Goal: Information Seeking & Learning: Learn about a topic

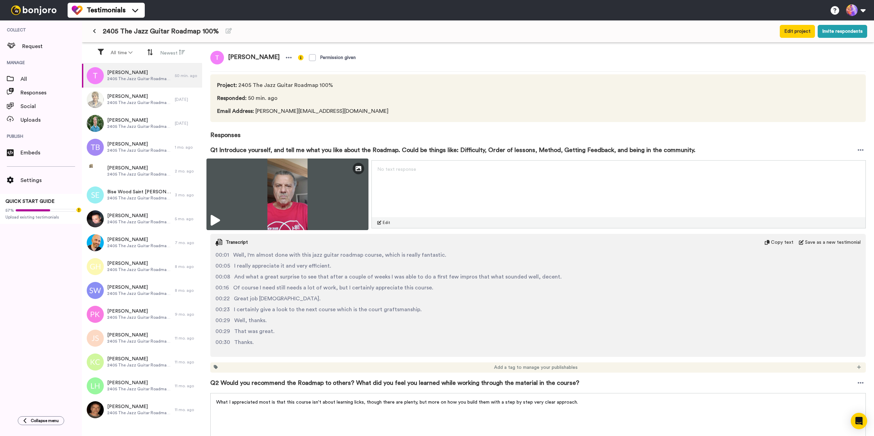
click at [219, 221] on icon at bounding box center [215, 220] width 9 height 11
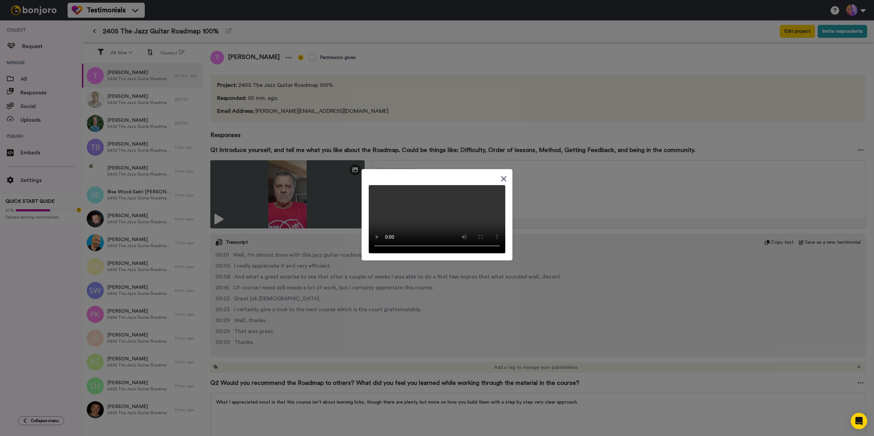
click at [505, 169] on div at bounding box center [436, 214] width 151 height 91
click at [502, 176] on icon at bounding box center [503, 178] width 5 height 5
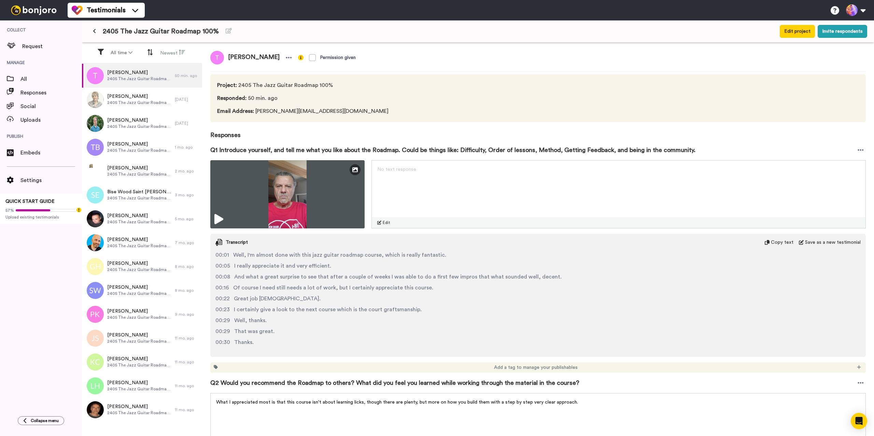
click at [17, 292] on div "Collect Request Manage All Responses Social Uploads Publish Embeds Settings QUI…" at bounding box center [41, 214] width 82 height 389
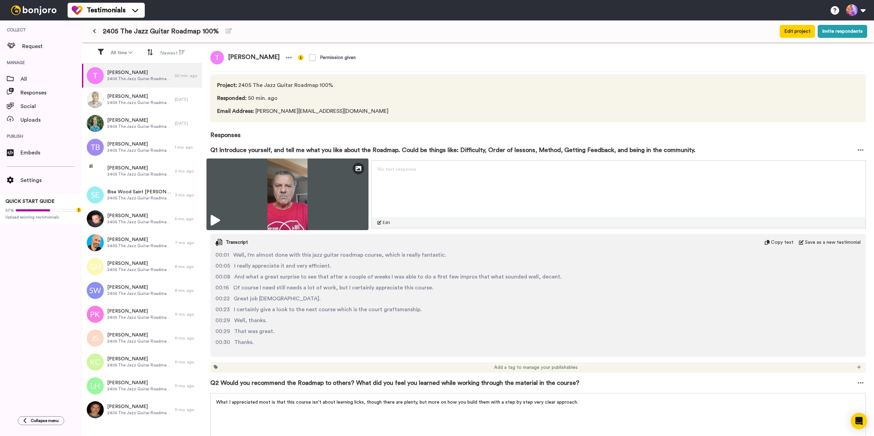
click at [330, 201] on img at bounding box center [287, 195] width 162 height 72
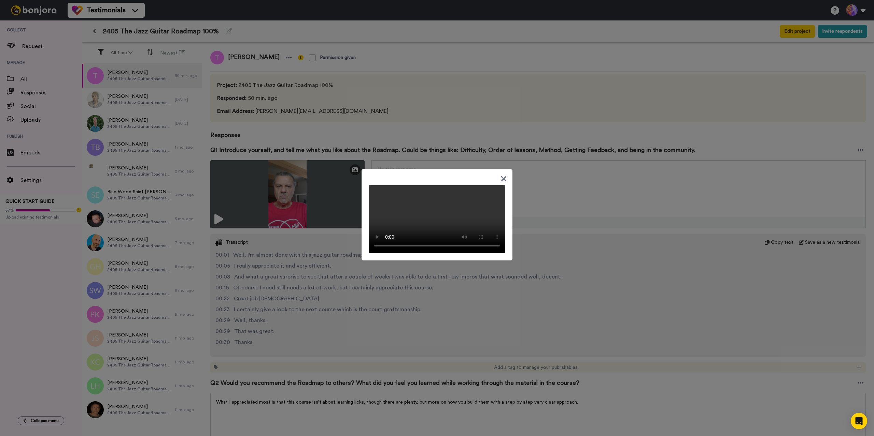
click at [662, 58] on div at bounding box center [437, 218] width 874 height 436
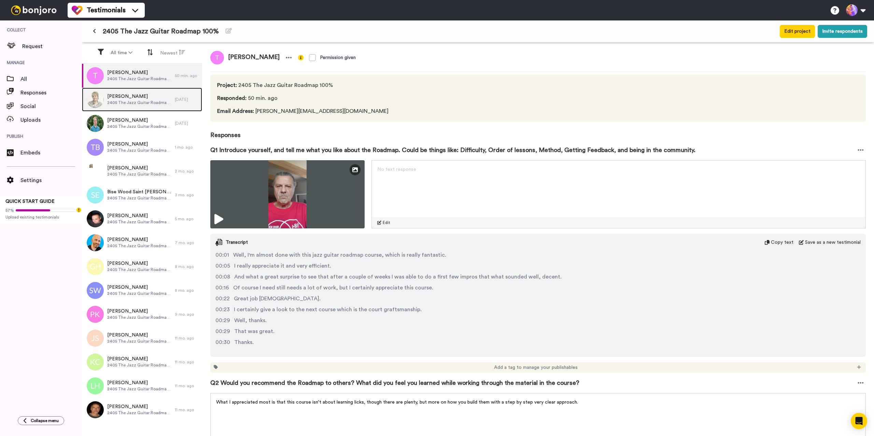
click at [125, 99] on span "Henriette Nb" at bounding box center [139, 96] width 64 height 7
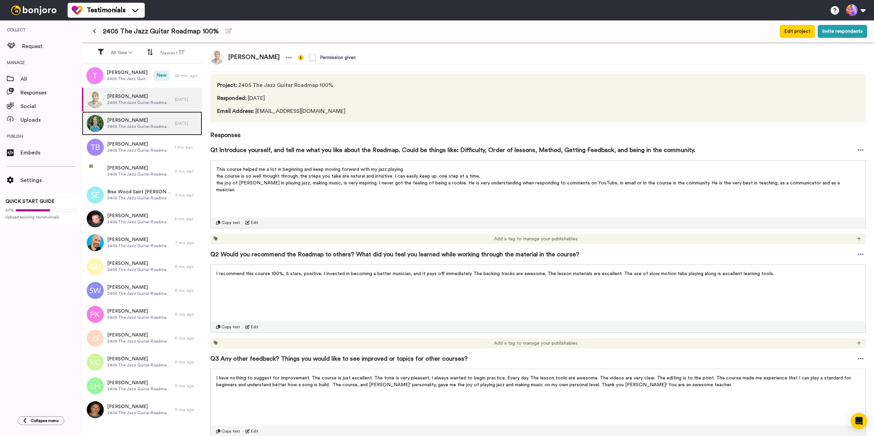
click at [138, 128] on span "2405 The Jazz Guitar Roadmap 100%" at bounding box center [139, 126] width 64 height 5
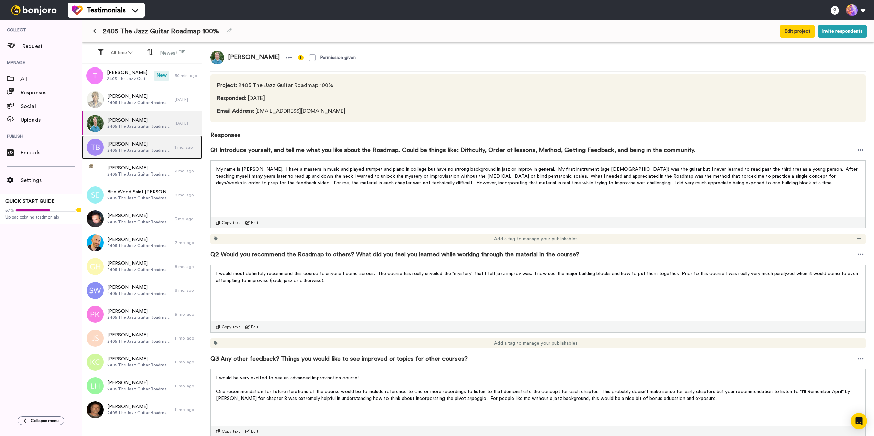
click at [129, 145] on span "Tommaso Biancalani" at bounding box center [139, 144] width 64 height 7
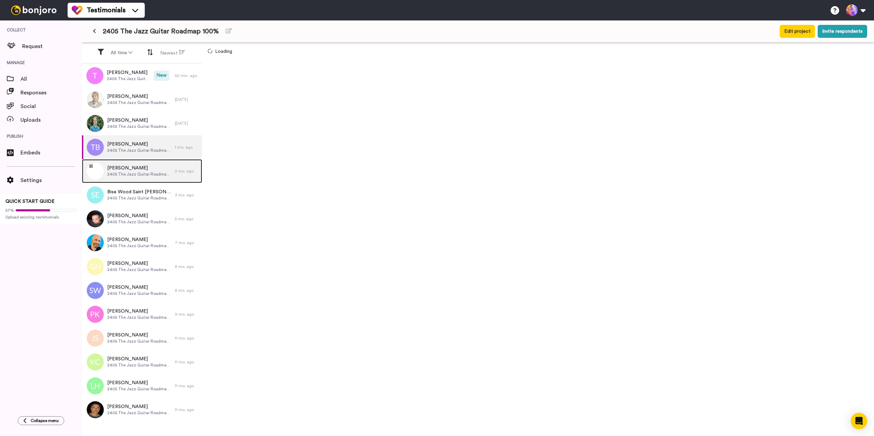
click at [130, 170] on span "JOSE RAMON GARCIA GORDO" at bounding box center [139, 168] width 64 height 7
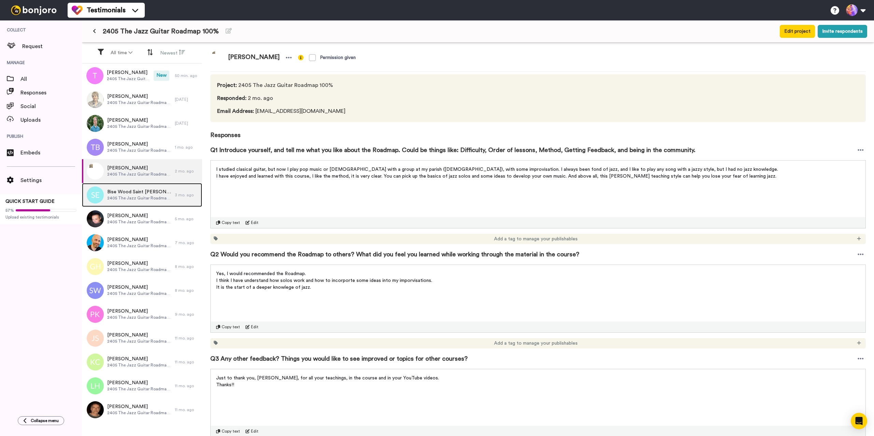
click at [135, 193] on span "Bise Wood Saint Eugene" at bounding box center [139, 192] width 64 height 7
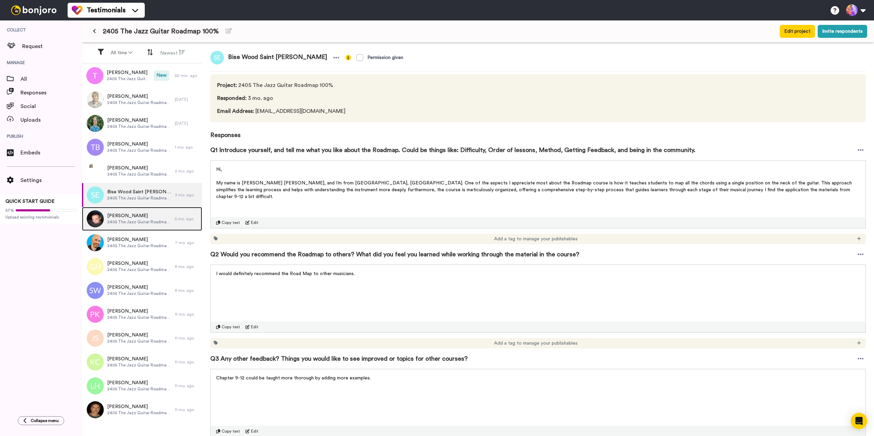
click at [133, 210] on div "Ariel Pardo 2405 The Jazz Guitar Roadmap 100%" at bounding box center [128, 219] width 93 height 24
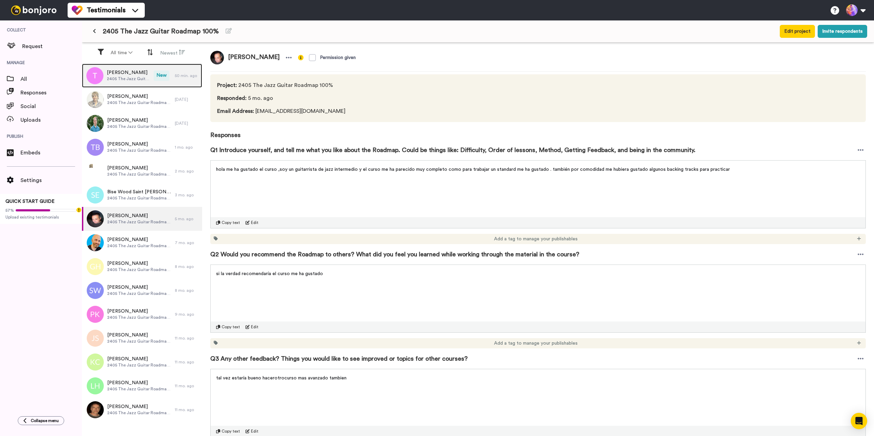
click at [119, 74] on span "JEROME TRON" at bounding box center [128, 72] width 43 height 7
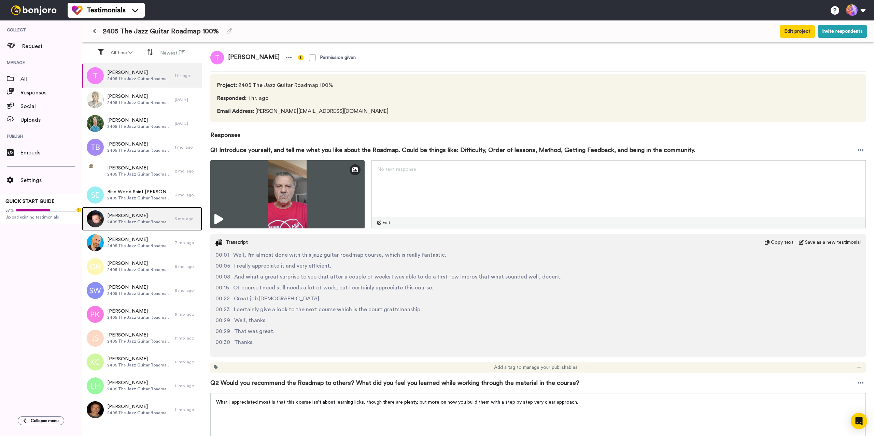
click at [144, 218] on span "Ariel Pardo" at bounding box center [139, 216] width 64 height 7
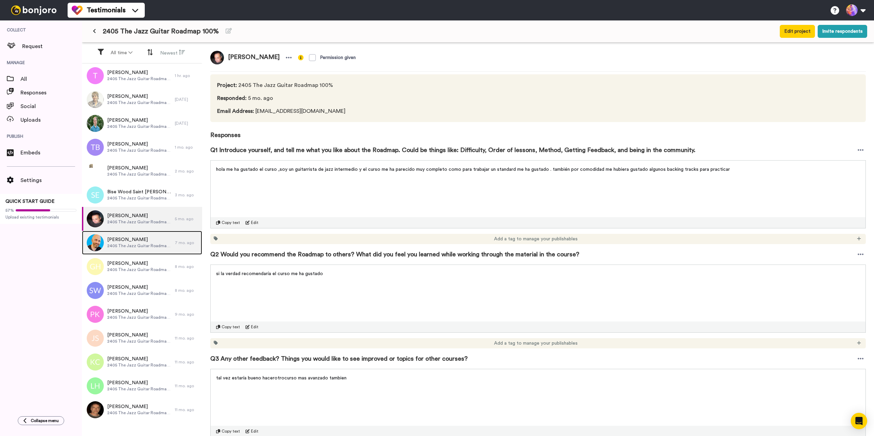
click at [141, 241] on span "Greg Osborne" at bounding box center [139, 239] width 64 height 7
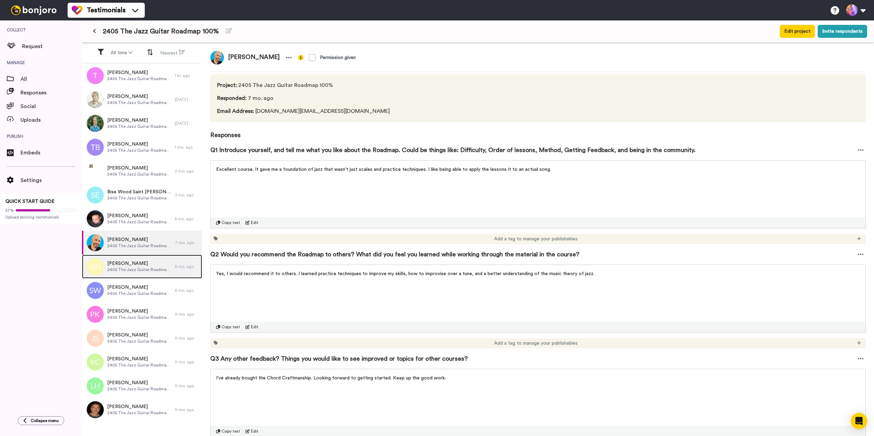
drag, startPoint x: 142, startPoint y: 266, endPoint x: 137, endPoint y: 267, distance: 5.5
click at [142, 266] on span "Graeme Hortin" at bounding box center [139, 263] width 64 height 7
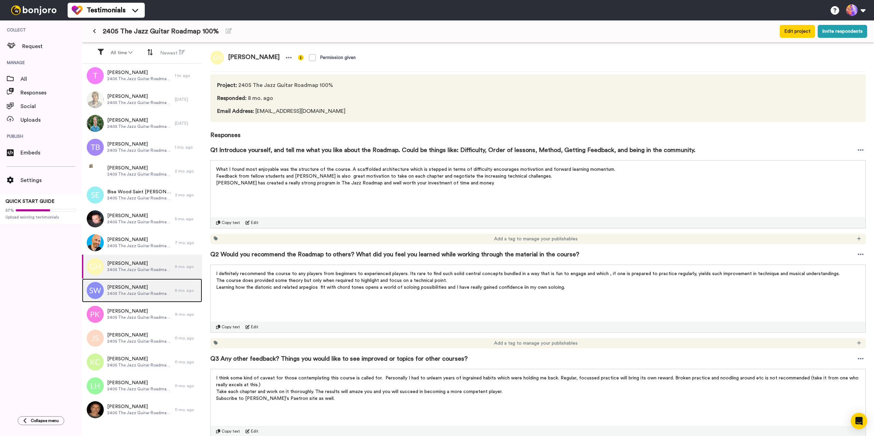
click at [142, 293] on span "2405 The Jazz Guitar Roadmap 100%" at bounding box center [139, 293] width 64 height 5
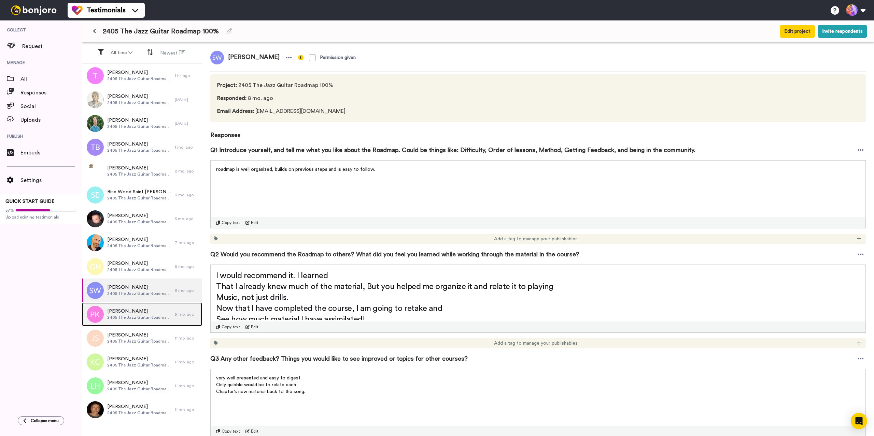
click at [141, 317] on span "2405 The Jazz Guitar Roadmap 100%" at bounding box center [139, 317] width 64 height 5
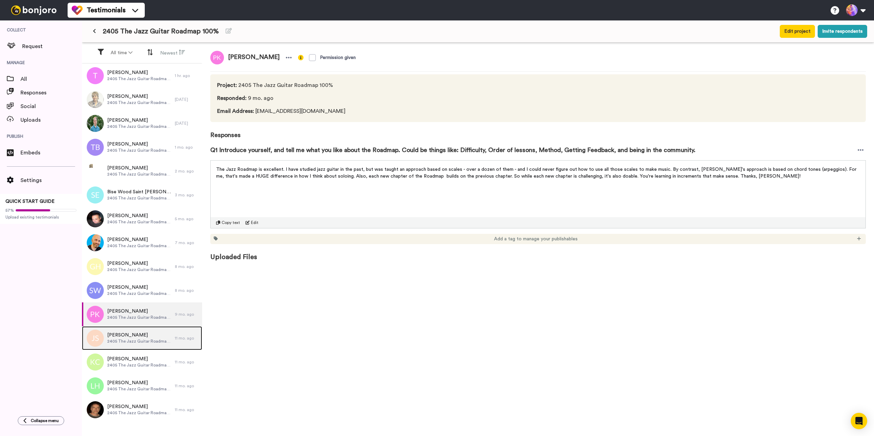
click at [144, 328] on div "John Sullivan 2405 The Jazz Guitar Roadmap 100%" at bounding box center [128, 339] width 93 height 24
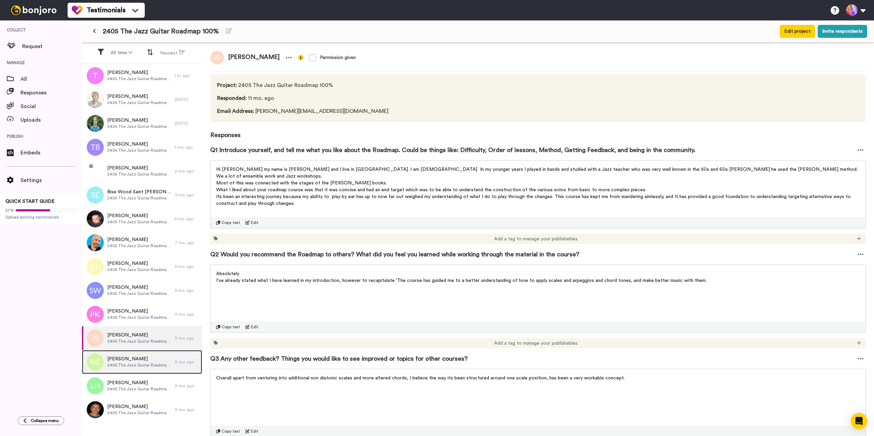
click at [146, 360] on span "Kobe Chan" at bounding box center [139, 359] width 64 height 7
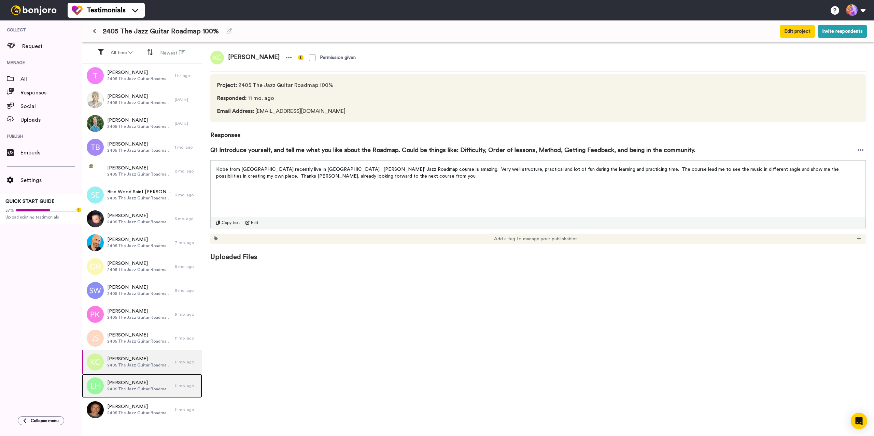
click at [130, 388] on span "2405 The Jazz Guitar Roadmap 100%" at bounding box center [139, 389] width 64 height 5
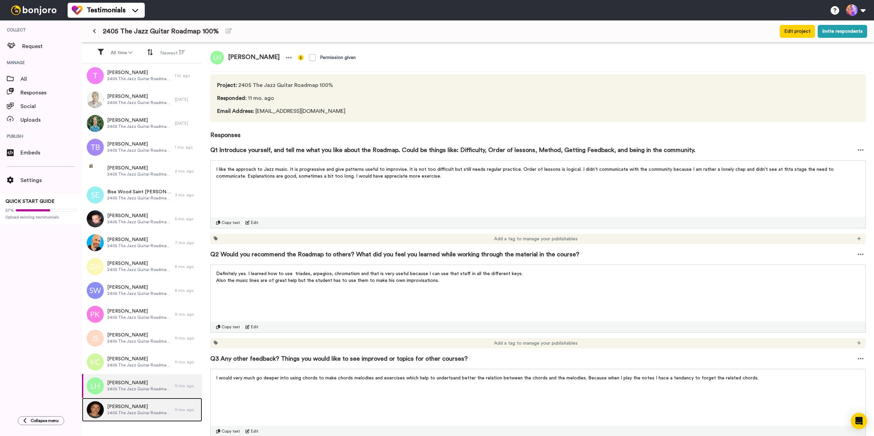
click at [142, 409] on span "Daniel Pineau" at bounding box center [139, 407] width 64 height 7
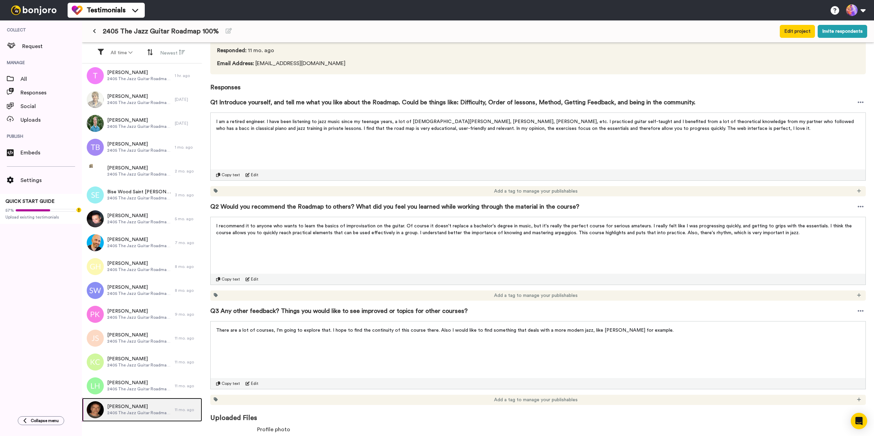
scroll to position [111, 0]
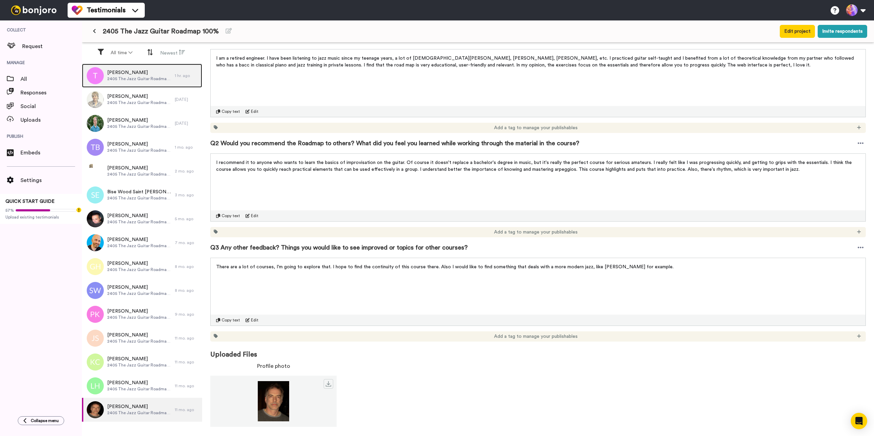
click at [128, 71] on span "JEROME TRON" at bounding box center [139, 72] width 64 height 7
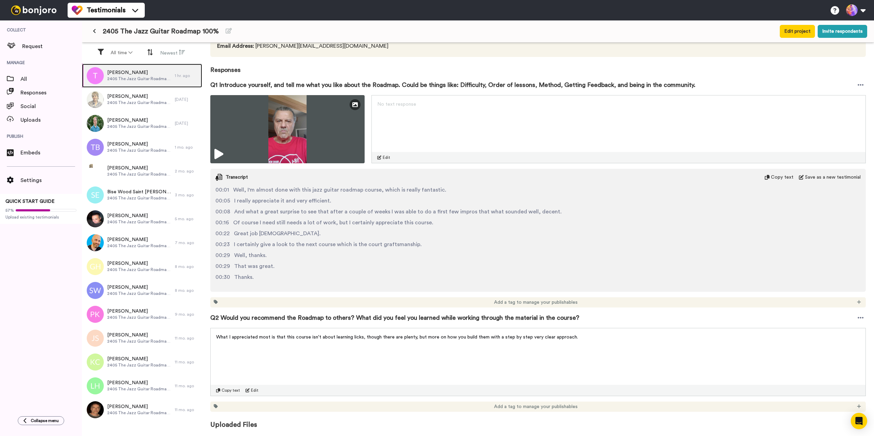
scroll to position [65, 0]
click at [143, 101] on span "2405 The Jazz Guitar Roadmap 100%" at bounding box center [139, 102] width 64 height 5
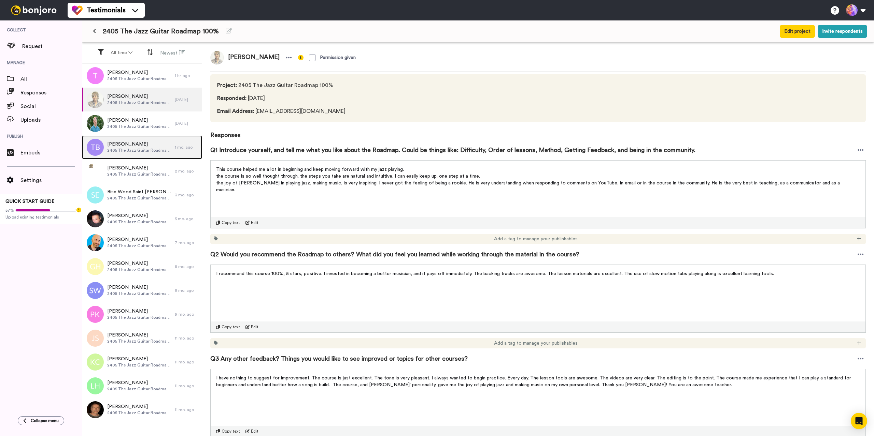
click at [143, 152] on span "2405 The Jazz Guitar Roadmap 100%" at bounding box center [139, 150] width 64 height 5
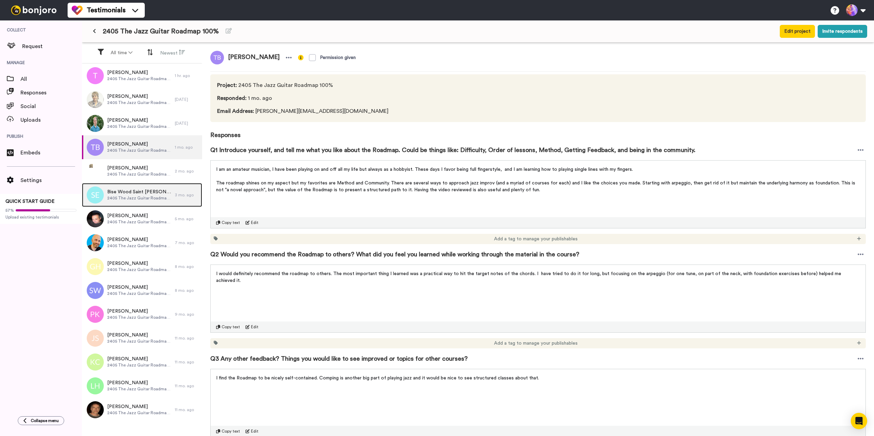
click at [146, 194] on span "Bise Wood Saint Eugene" at bounding box center [139, 192] width 64 height 7
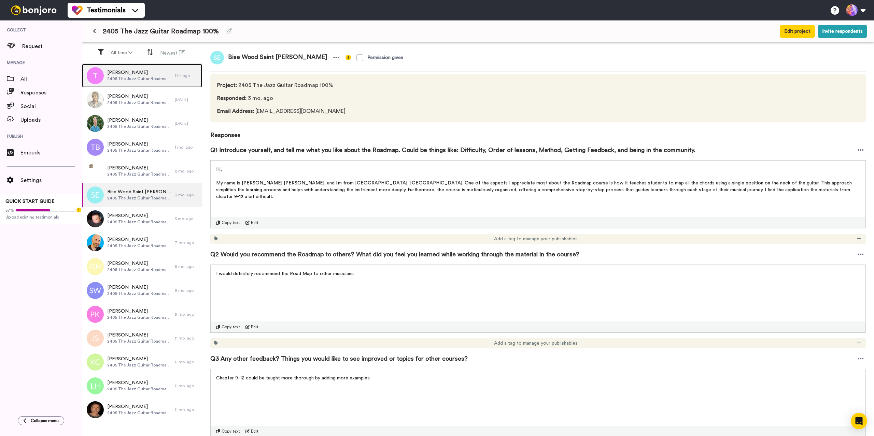
click at [137, 77] on span "2405 The Jazz Guitar Roadmap 100%" at bounding box center [139, 78] width 64 height 5
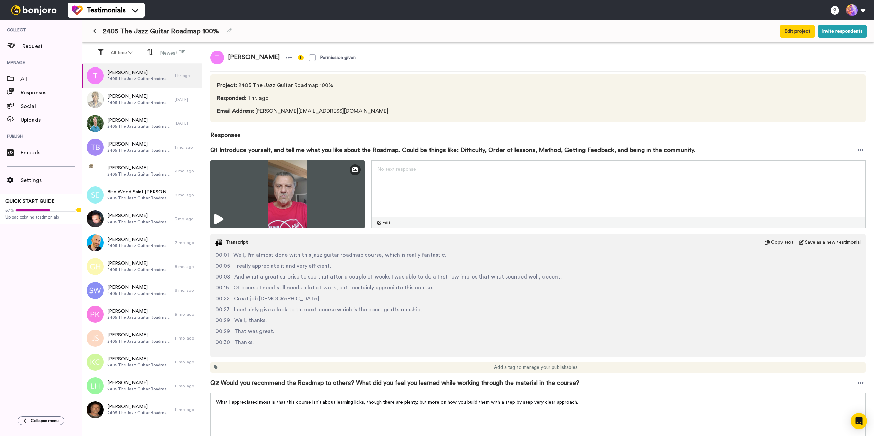
click at [94, 32] on icon at bounding box center [94, 31] width 3 height 5
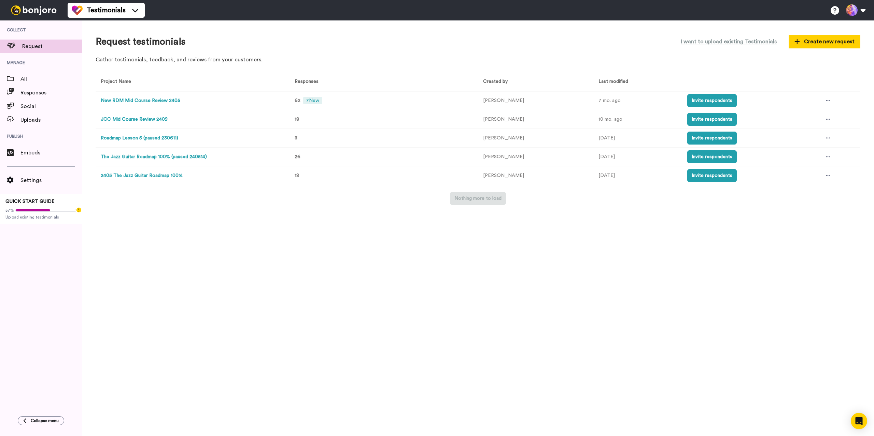
click at [148, 100] on button "New RDM Mid Course Review 2405" at bounding box center [141, 100] width 80 height 7
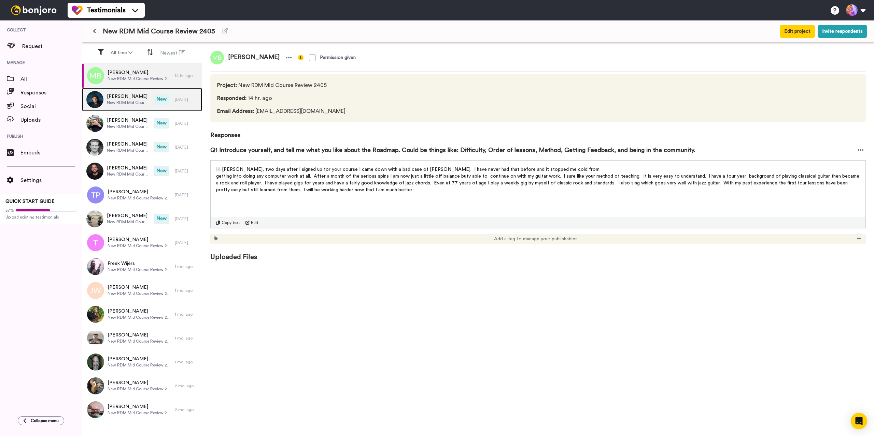
click at [128, 95] on span "Tim Friend" at bounding box center [128, 96] width 43 height 7
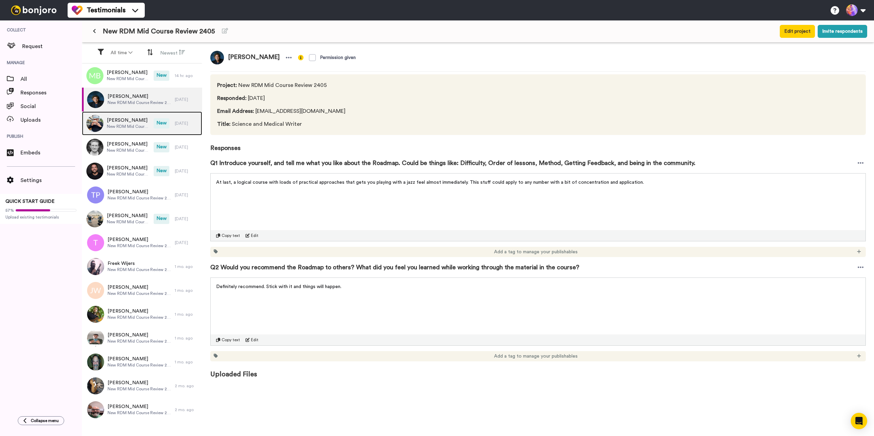
click at [127, 122] on span "Michael Fabbri" at bounding box center [128, 120] width 43 height 7
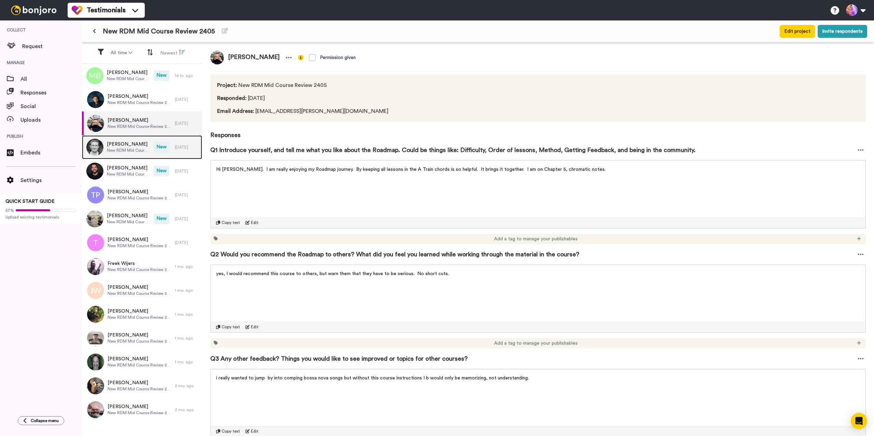
click at [125, 148] on span "New RDM Mid Course Review 2405" at bounding box center [128, 150] width 43 height 5
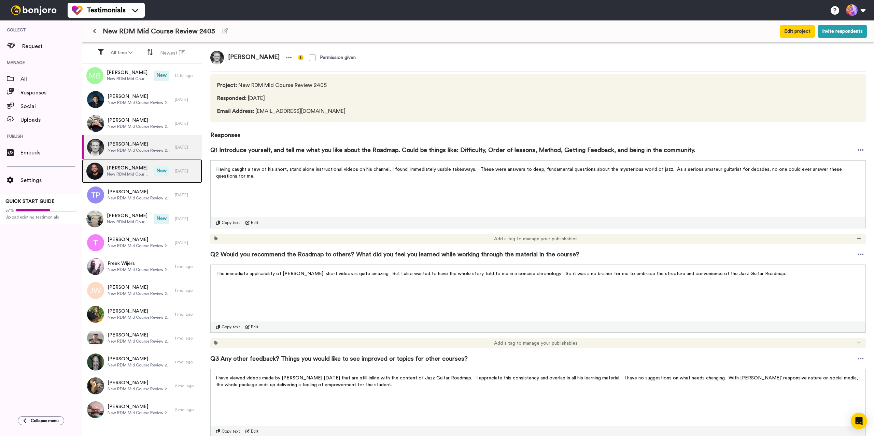
click at [126, 173] on span "New RDM Mid Course Review 2405" at bounding box center [128, 174] width 43 height 5
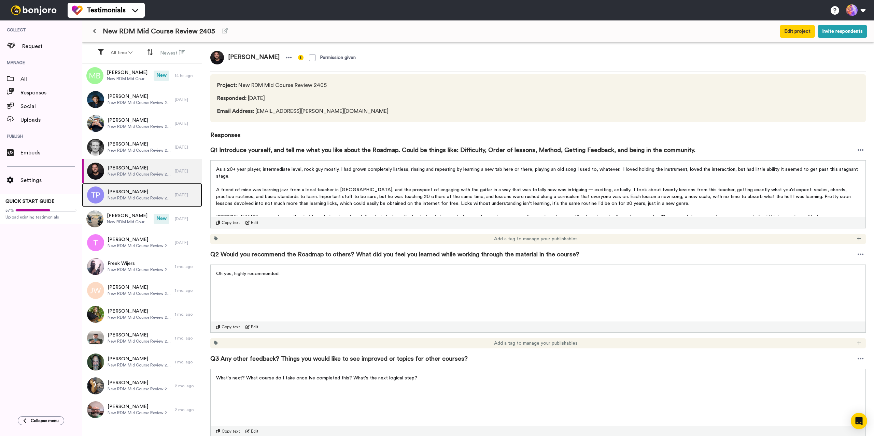
click at [126, 196] on span "New RDM Mid Course Review 2405" at bounding box center [139, 198] width 64 height 5
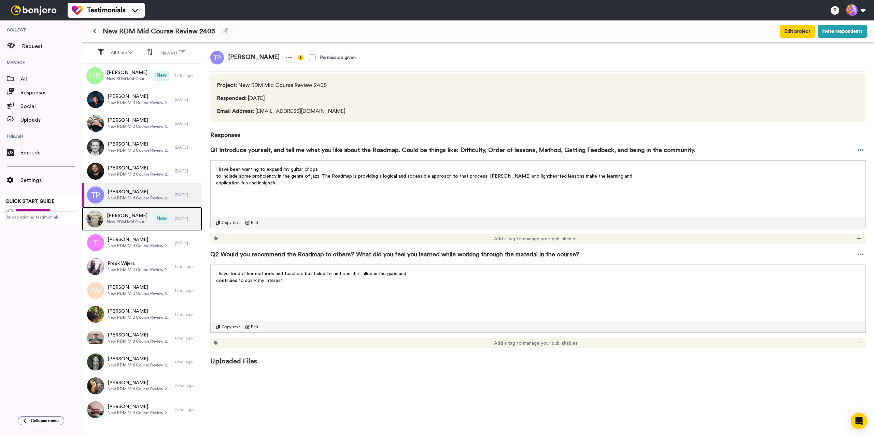
click at [127, 219] on span "Michael Monjeau" at bounding box center [128, 216] width 43 height 7
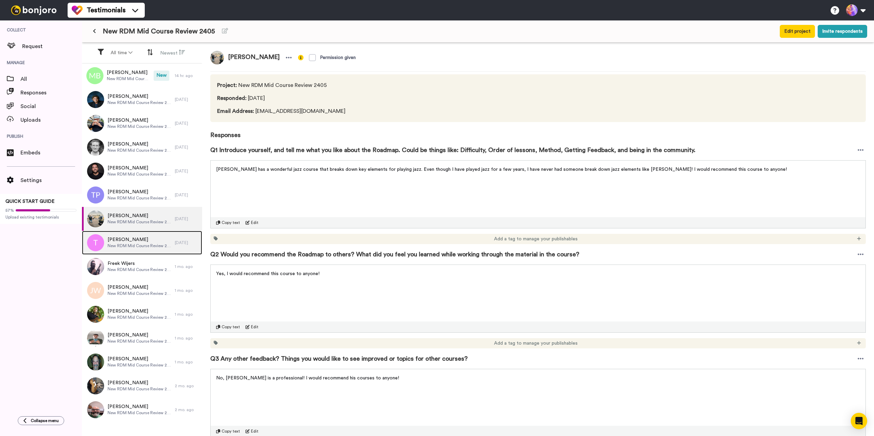
click at [127, 251] on div "JEROME TRON New RDM Mid Course Review 2405" at bounding box center [128, 243] width 93 height 24
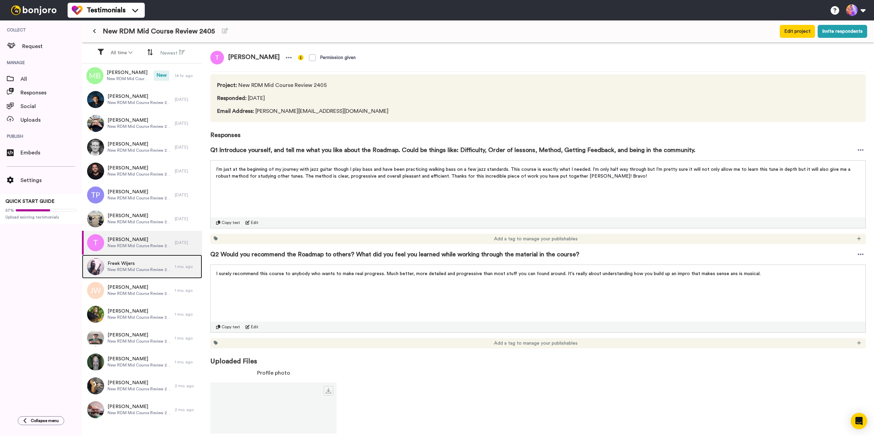
click at [130, 273] on div "Freek Wijers New RDM Mid Course Review 2405" at bounding box center [139, 266] width 64 height 13
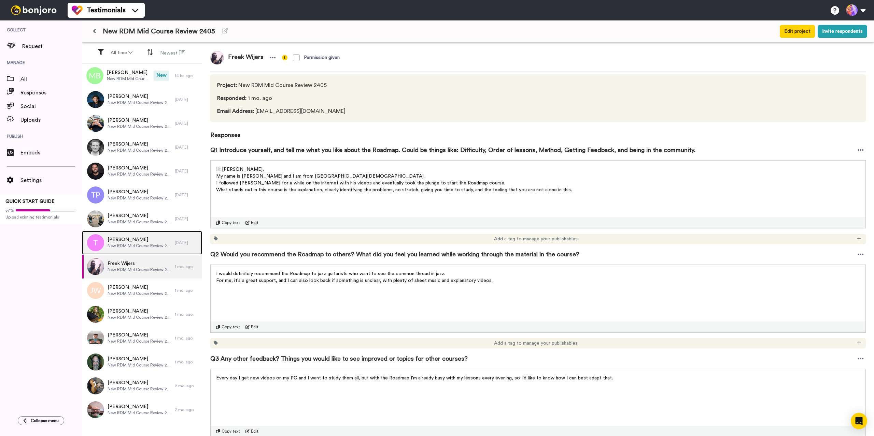
click at [142, 233] on div "JEROME TRON New RDM Mid Course Review 2405" at bounding box center [128, 243] width 93 height 24
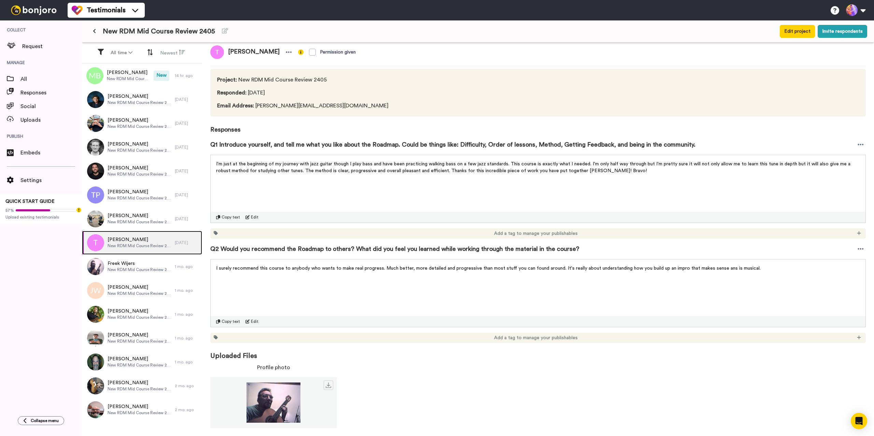
scroll to position [7, 0]
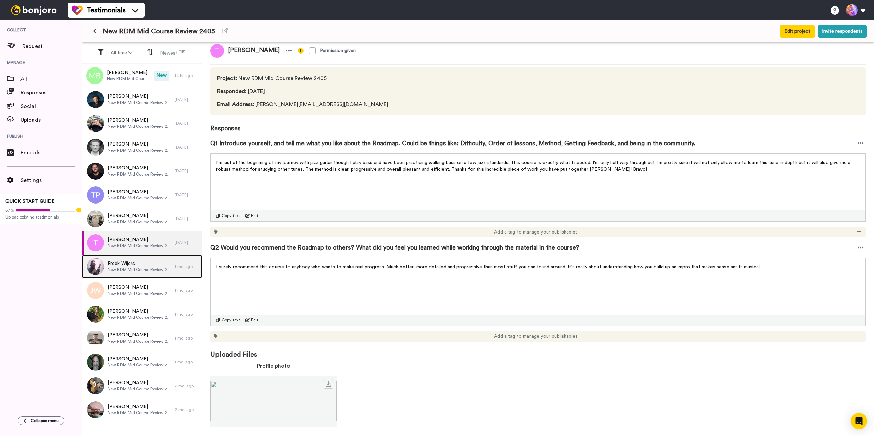
click at [129, 265] on span "Freek Wijers" at bounding box center [139, 263] width 64 height 7
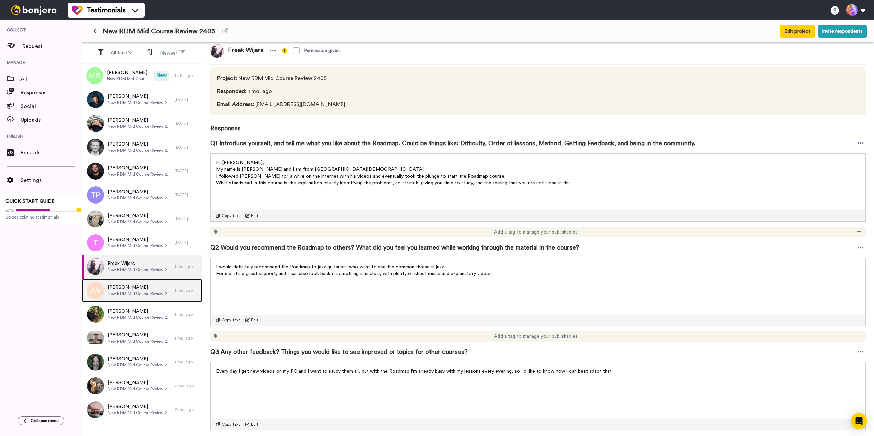
click at [132, 293] on span "New RDM Mid Course Review 2405" at bounding box center [139, 293] width 64 height 5
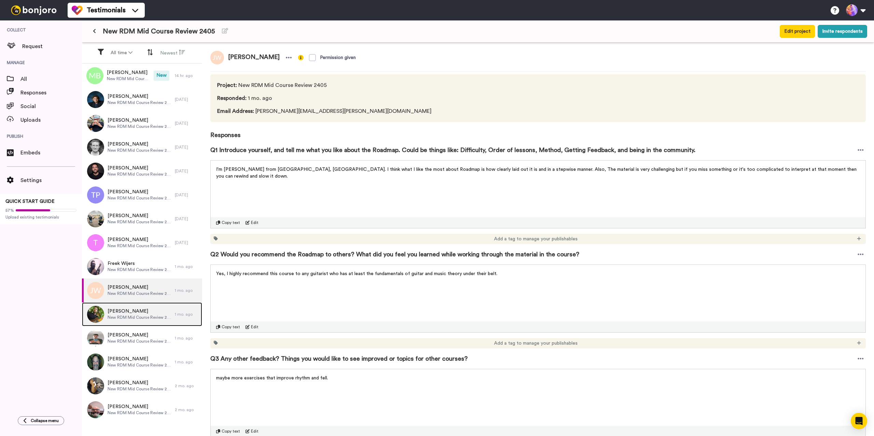
click at [130, 315] on span "New RDM Mid Course Review 2405" at bounding box center [139, 317] width 64 height 5
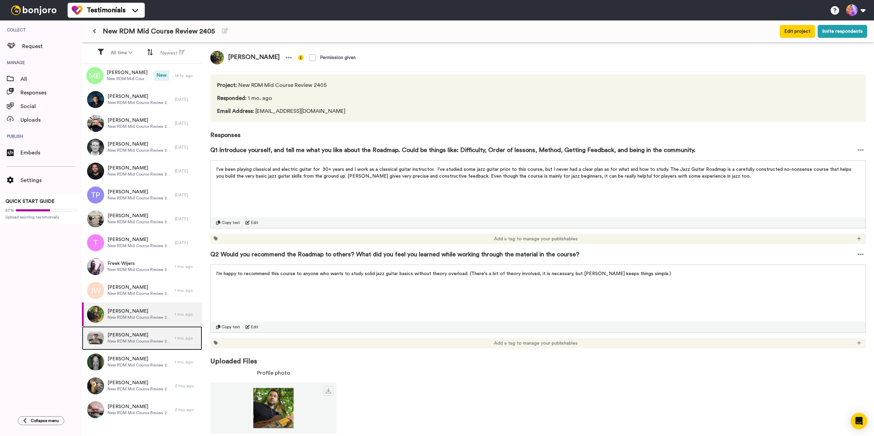
click at [129, 335] on span "Fabrizio Iannuccelli" at bounding box center [139, 335] width 64 height 7
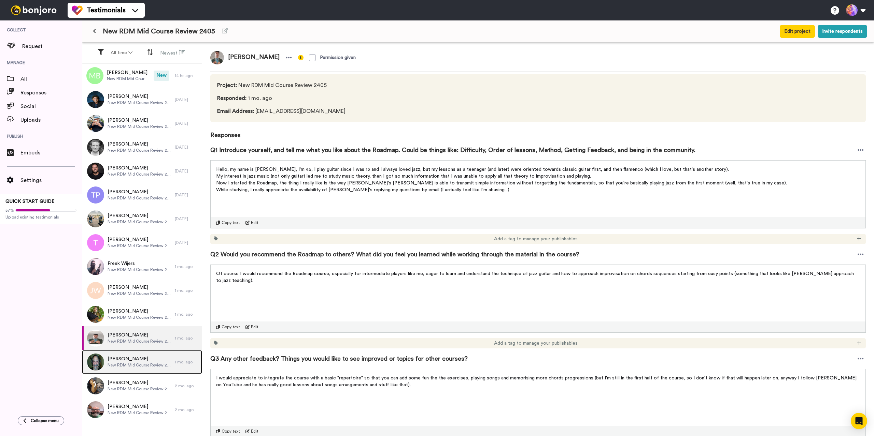
click at [141, 363] on span "New RDM Mid Course Review 2405" at bounding box center [139, 365] width 64 height 5
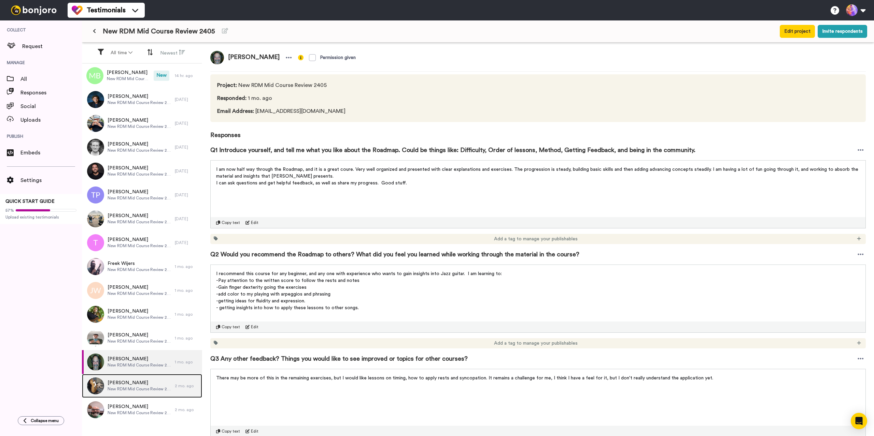
click at [146, 388] on span "New RDM Mid Course Review 2405" at bounding box center [139, 389] width 64 height 5
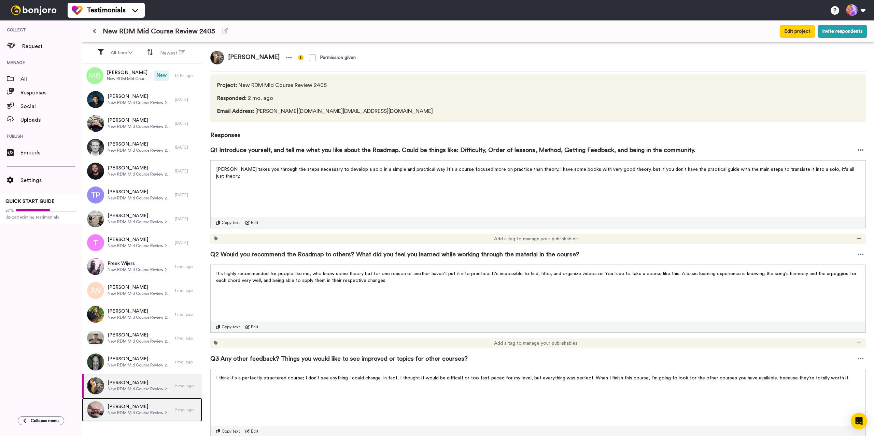
click at [143, 413] on span "New RDM Mid Course Review 2405" at bounding box center [139, 412] width 64 height 5
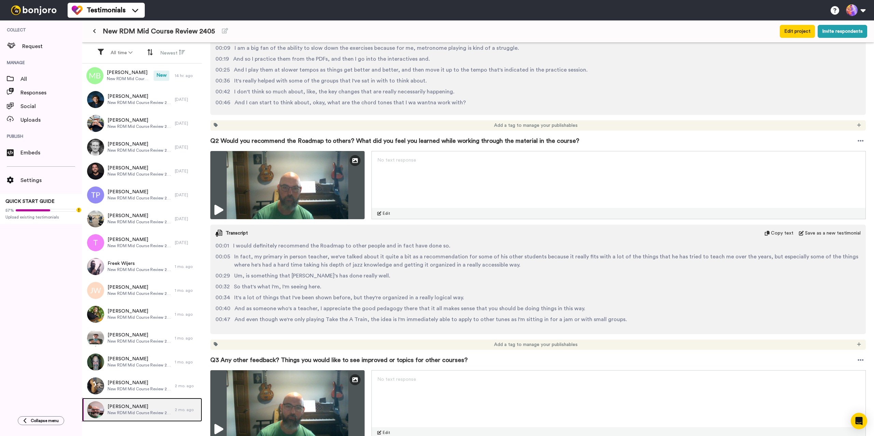
scroll to position [282, 0]
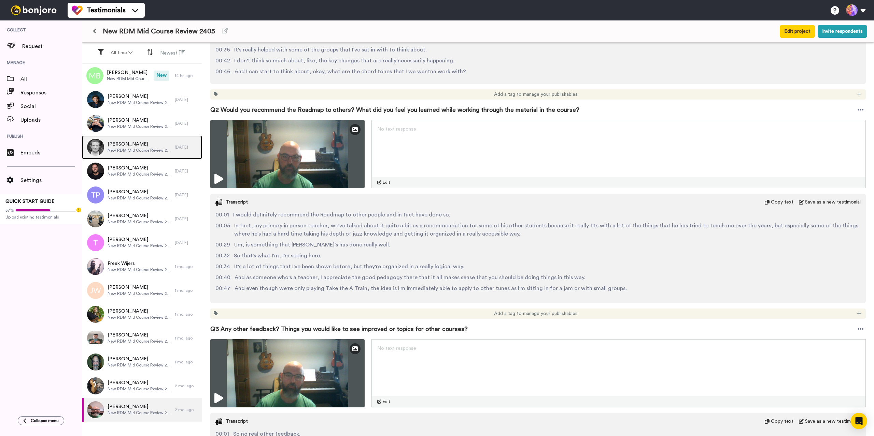
click at [125, 145] on span "Scott Linstead" at bounding box center [139, 144] width 64 height 7
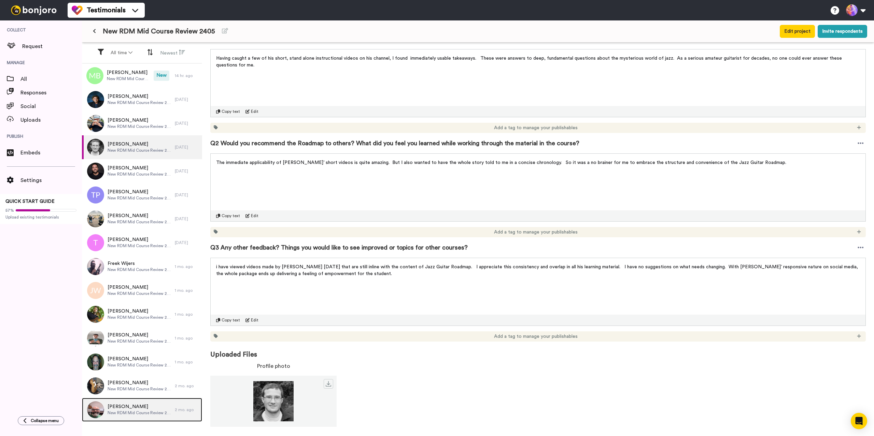
click at [133, 409] on span "Jeff Ford" at bounding box center [139, 407] width 64 height 7
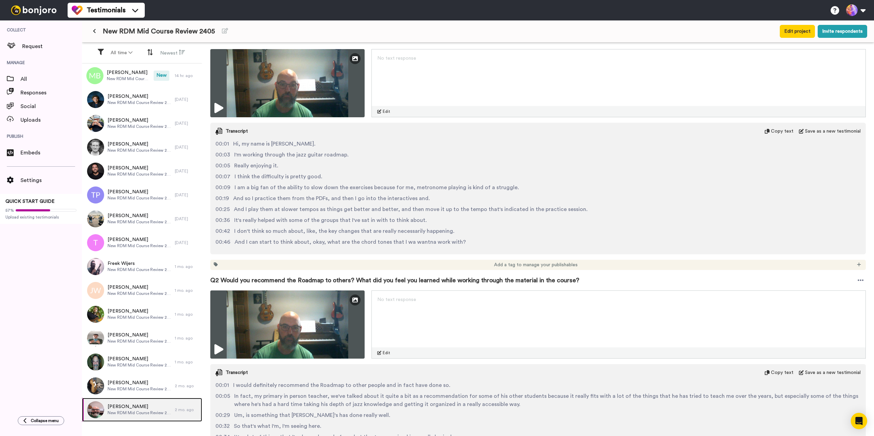
scroll to position [282, 0]
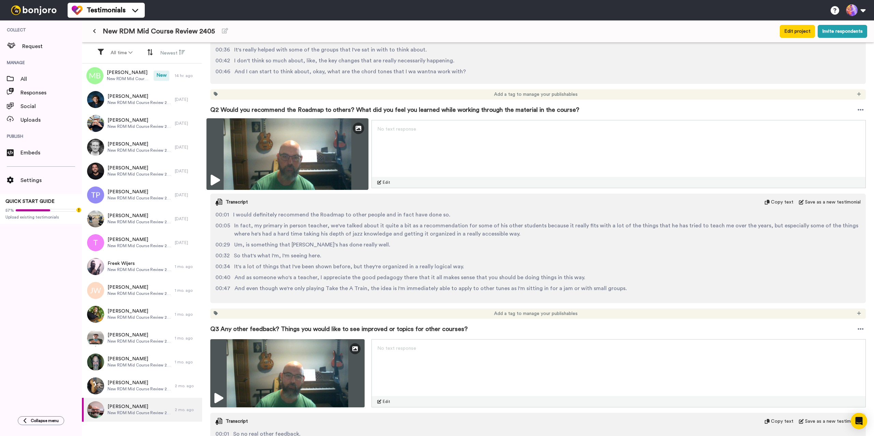
click at [210, 177] on img at bounding box center [287, 154] width 162 height 72
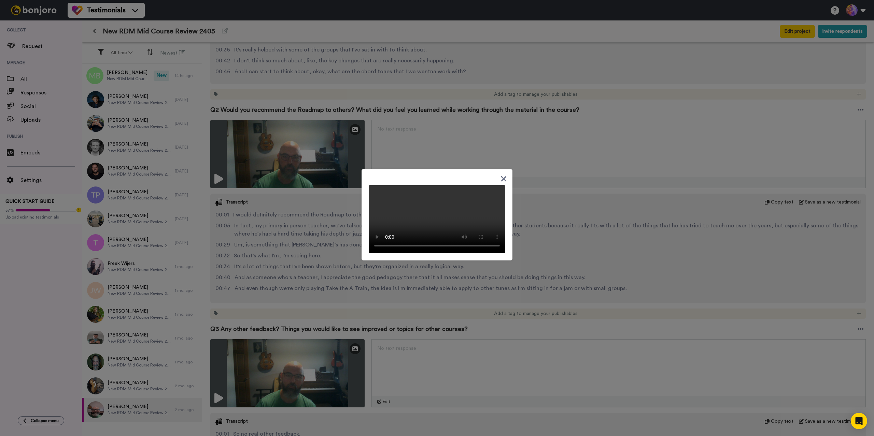
click at [502, 183] on icon at bounding box center [503, 179] width 6 height 9
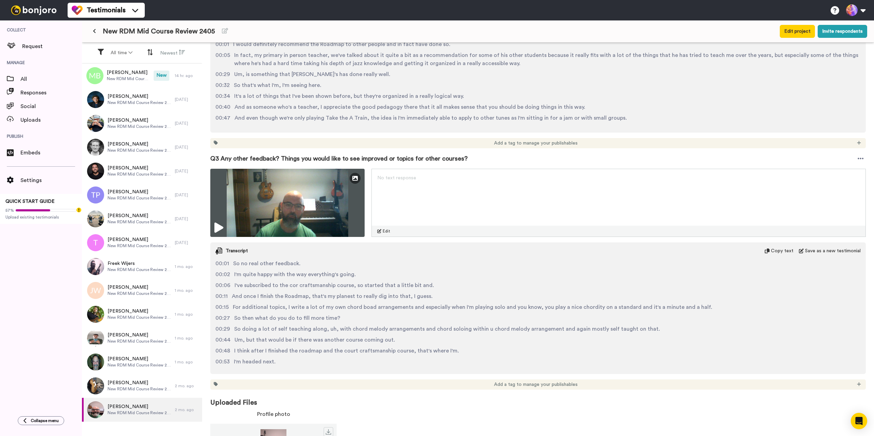
scroll to position [384, 0]
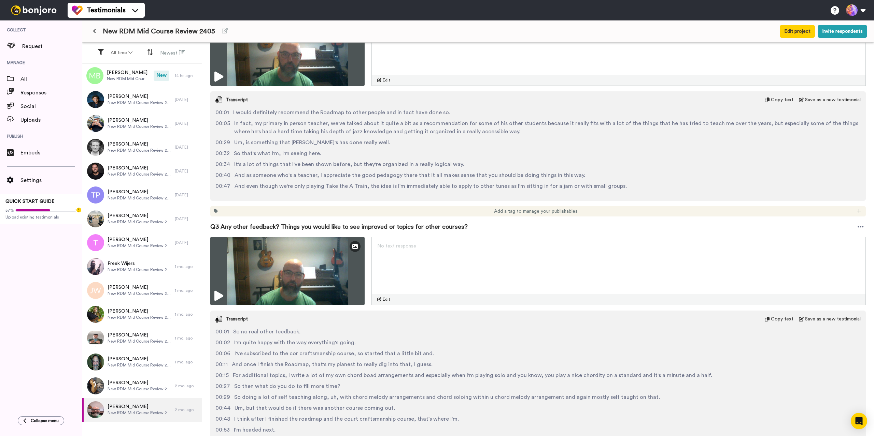
drag, startPoint x: 422, startPoint y: 308, endPoint x: 36, endPoint y: 304, distance: 385.6
click at [36, 304] on div "Collect Request Manage All Responses Social Uploads Publish Embeds Settings QUI…" at bounding box center [41, 214] width 82 height 389
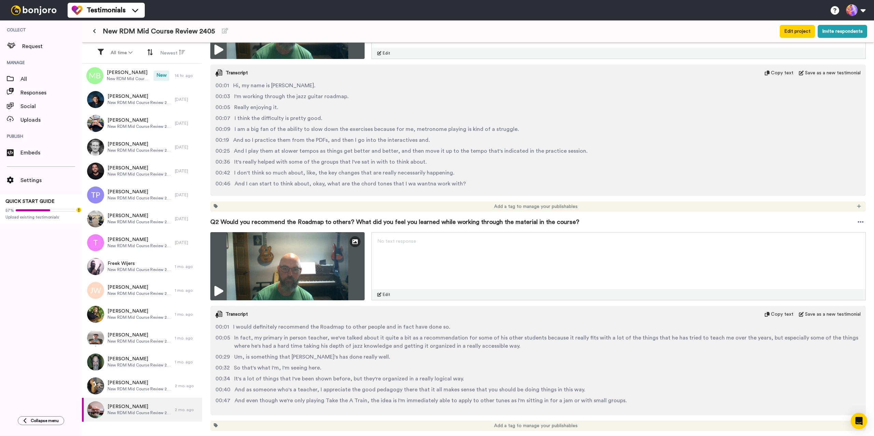
scroll to position [171, 0]
click at [220, 54] on img at bounding box center [287, 24] width 162 height 72
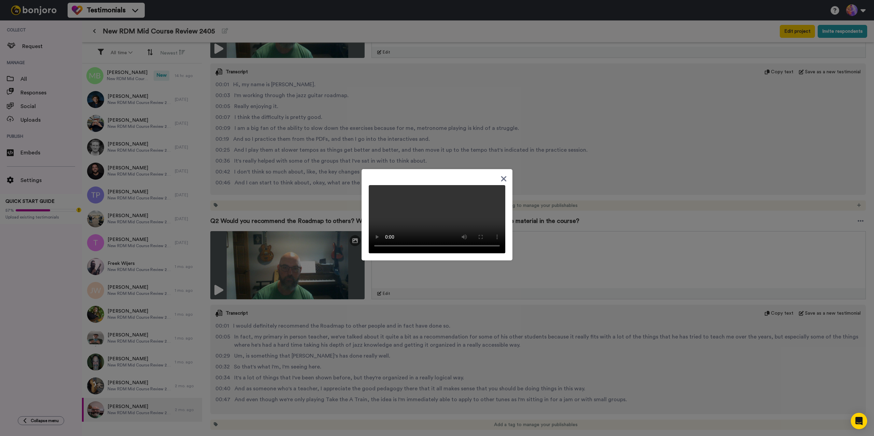
click at [419, 249] on video at bounding box center [437, 219] width 136 height 68
click at [501, 176] on icon at bounding box center [503, 178] width 5 height 5
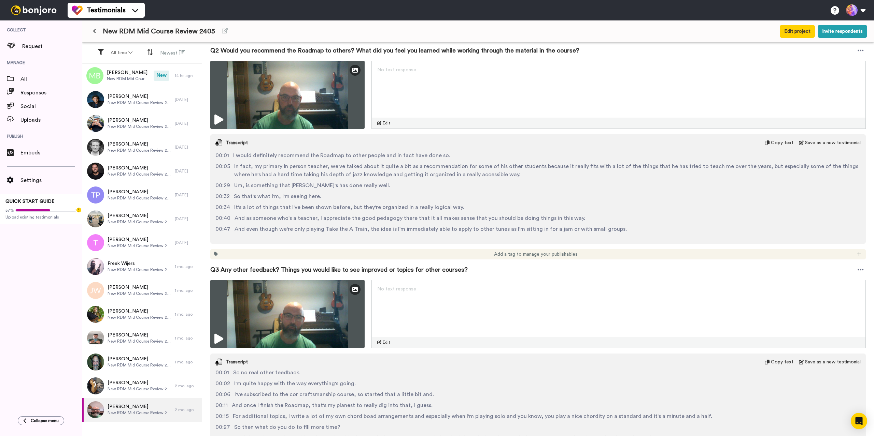
scroll to position [2, 0]
click at [23, 299] on div "Collect Request Manage All Responses Social Uploads Publish Embeds Settings QUI…" at bounding box center [41, 214] width 82 height 389
click at [163, 54] on button "Newest" at bounding box center [172, 52] width 33 height 13
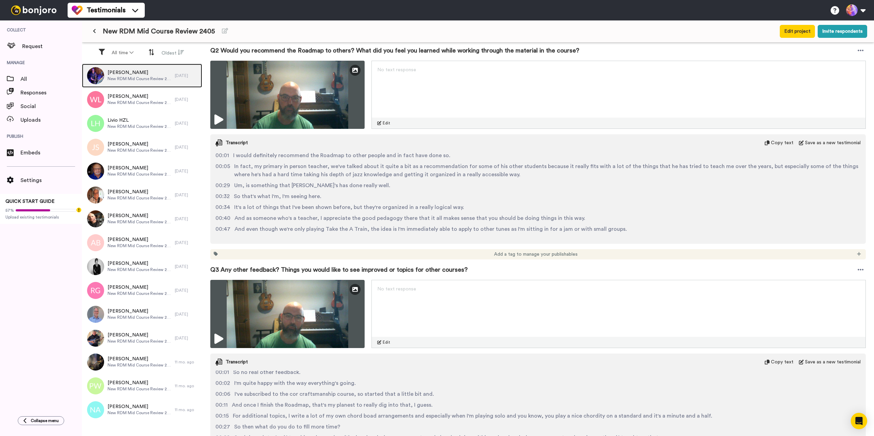
click at [150, 79] on span "New RDM Mid Course Review 2405" at bounding box center [139, 78] width 64 height 5
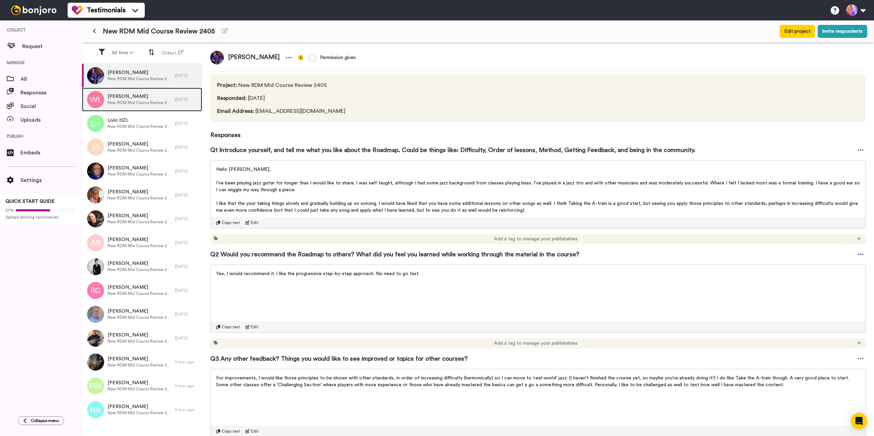
click at [145, 99] on span "William Laven" at bounding box center [139, 96] width 64 height 7
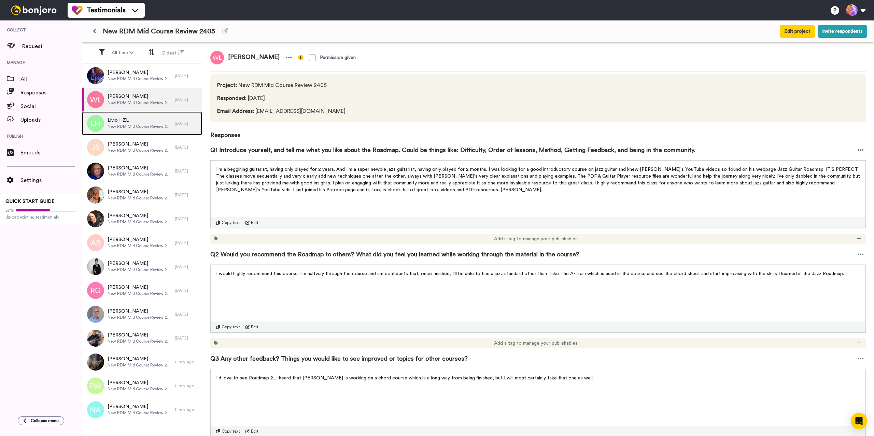
click at [146, 122] on span "Livio HZL" at bounding box center [139, 120] width 64 height 7
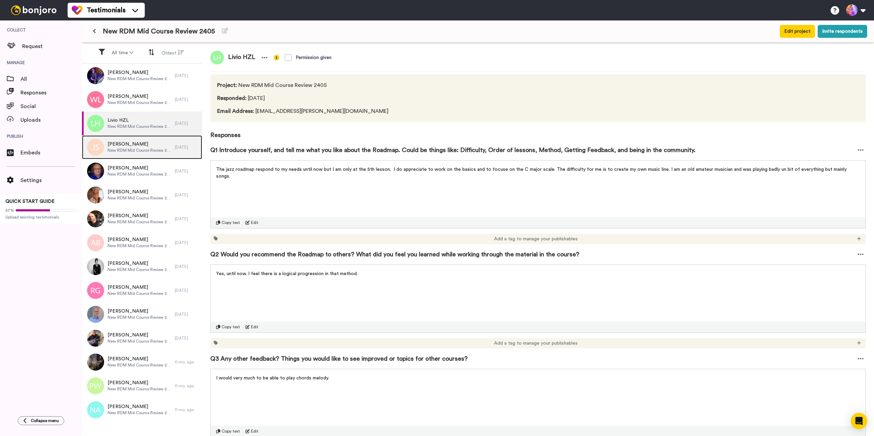
click at [143, 150] on span "New RDM Mid Course Review 2405" at bounding box center [139, 150] width 64 height 5
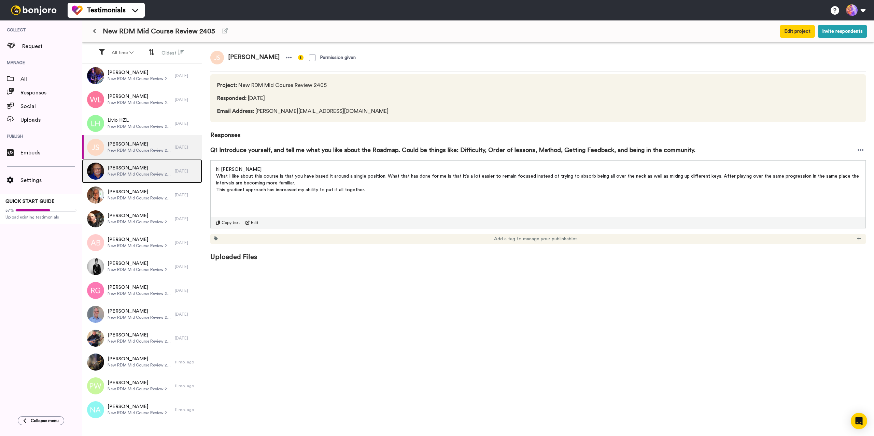
click at [142, 175] on span "New RDM Mid Course Review 2405" at bounding box center [139, 174] width 64 height 5
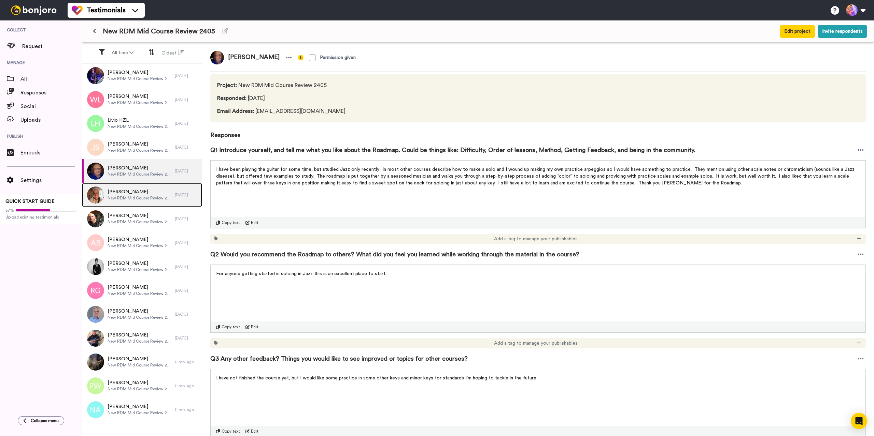
click at [142, 200] on span "New RDM Mid Course Review 2405" at bounding box center [139, 198] width 64 height 5
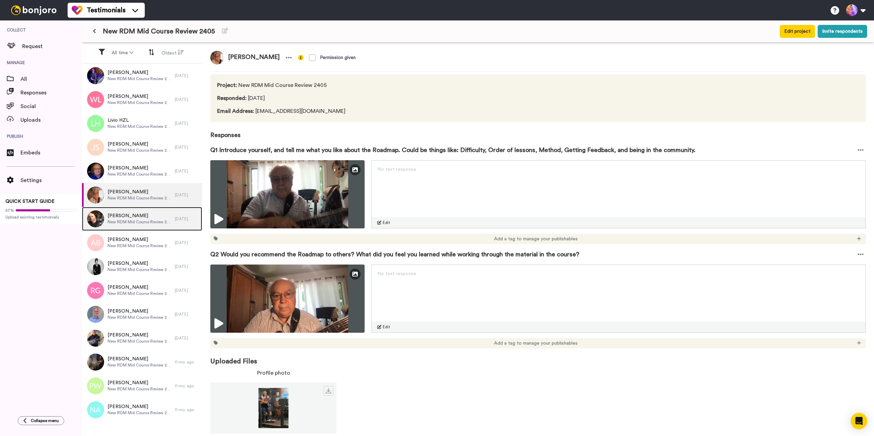
click at [134, 221] on span "New RDM Mid Course Review 2405" at bounding box center [139, 221] width 64 height 5
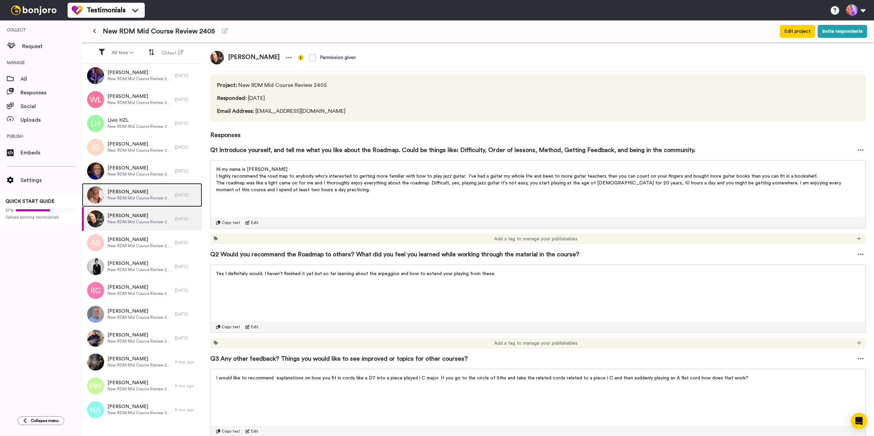
click at [146, 202] on div "John Mihalik New RDM Mid Course Review 2405" at bounding box center [128, 195] width 93 height 24
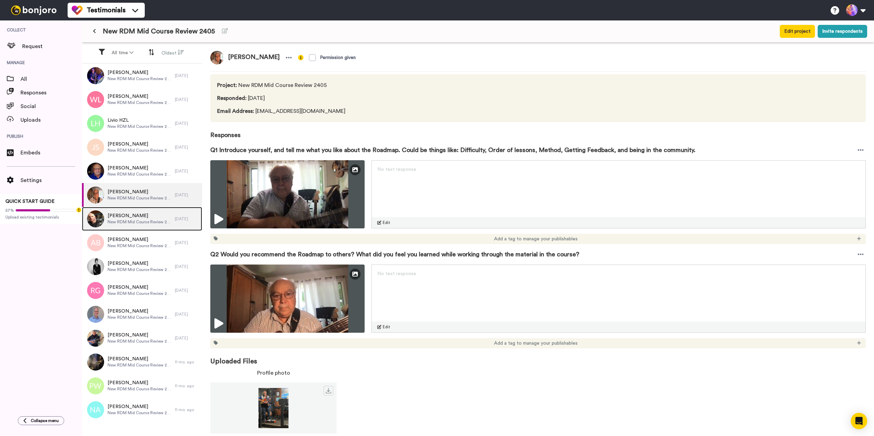
click at [143, 227] on div "Ingemar Johansson New RDM Mid Course Review 2405" at bounding box center [128, 219] width 93 height 24
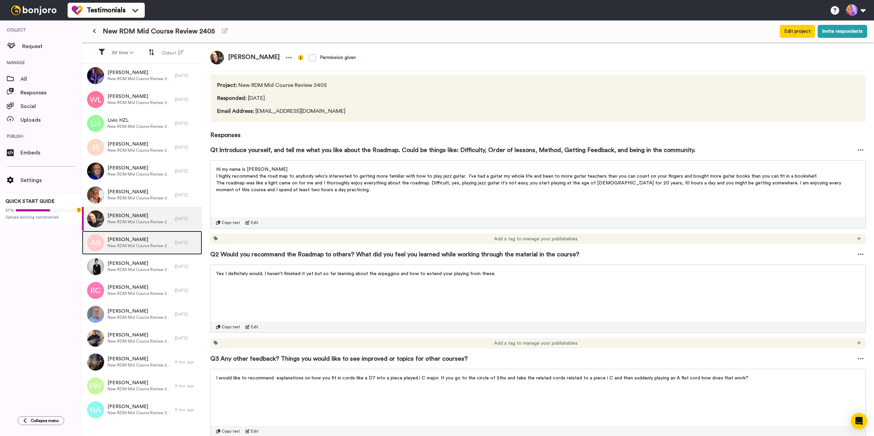
click at [142, 240] on span "Alessandro Boselli" at bounding box center [139, 239] width 64 height 7
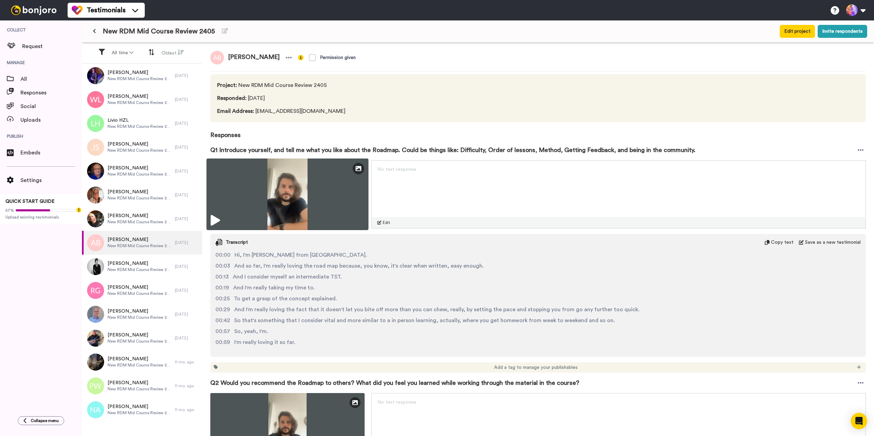
click at [216, 217] on icon at bounding box center [215, 220] width 9 height 11
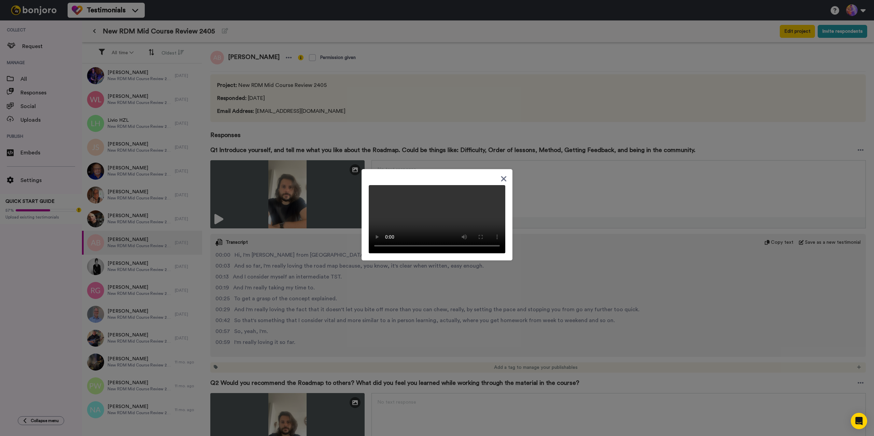
click at [505, 169] on div at bounding box center [436, 214] width 151 height 91
click at [501, 176] on icon at bounding box center [503, 178] width 5 height 5
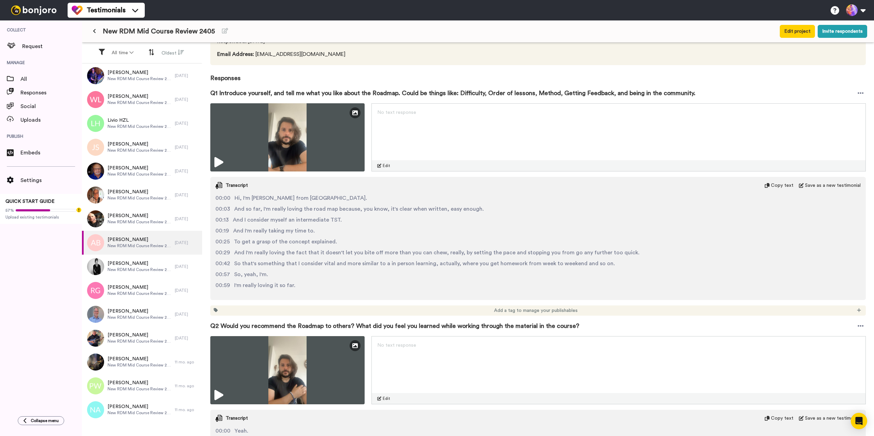
scroll to position [49, 0]
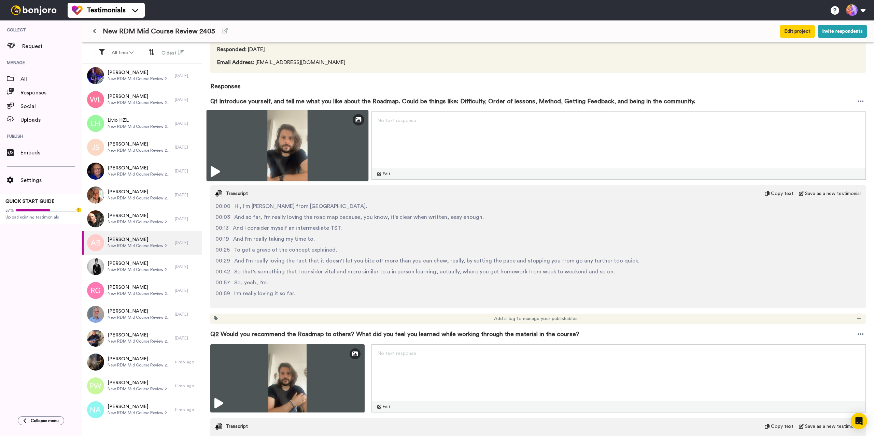
click at [287, 154] on img at bounding box center [287, 146] width 162 height 72
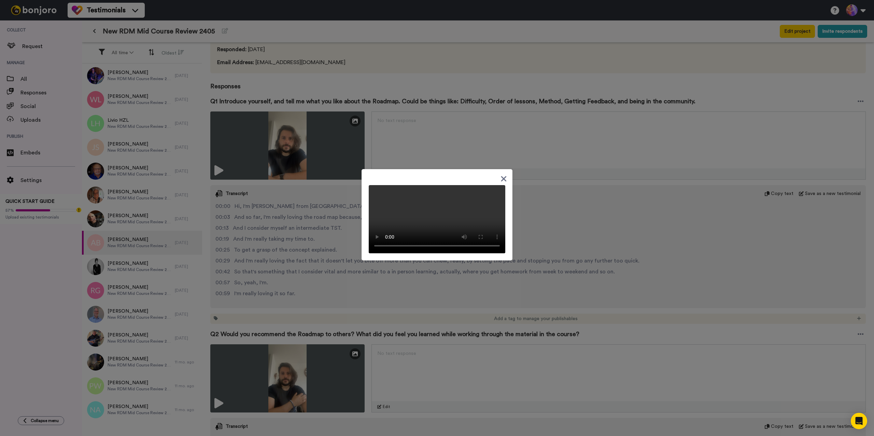
click at [429, 231] on video at bounding box center [437, 219] width 136 height 68
click at [307, 278] on div at bounding box center [437, 218] width 874 height 436
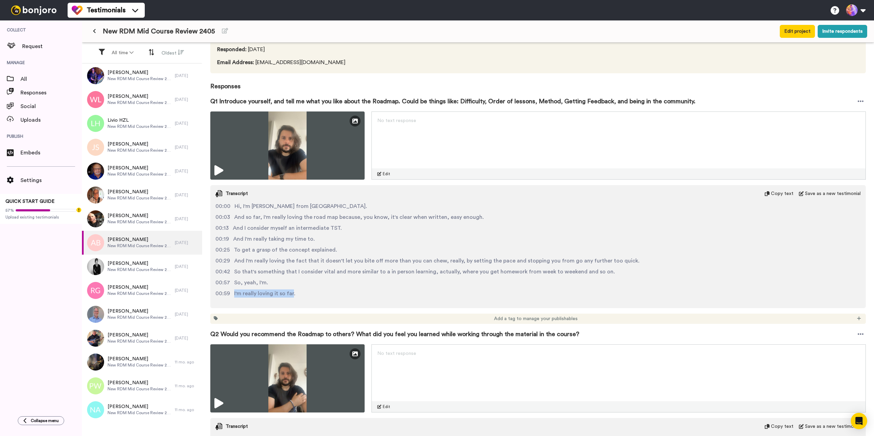
drag, startPoint x: 233, startPoint y: 294, endPoint x: 291, endPoint y: 296, distance: 58.4
click at [291, 296] on div "00:59 I'm really loving it so far." at bounding box center [537, 294] width 645 height 8
drag, startPoint x: 260, startPoint y: 218, endPoint x: 355, endPoint y: 221, distance: 94.9
click at [355, 221] on span "And so far, I'm really loving the road map because, you know, it's clear when w…" at bounding box center [358, 217] width 249 height 8
copy span "I'm really loving the road map because"
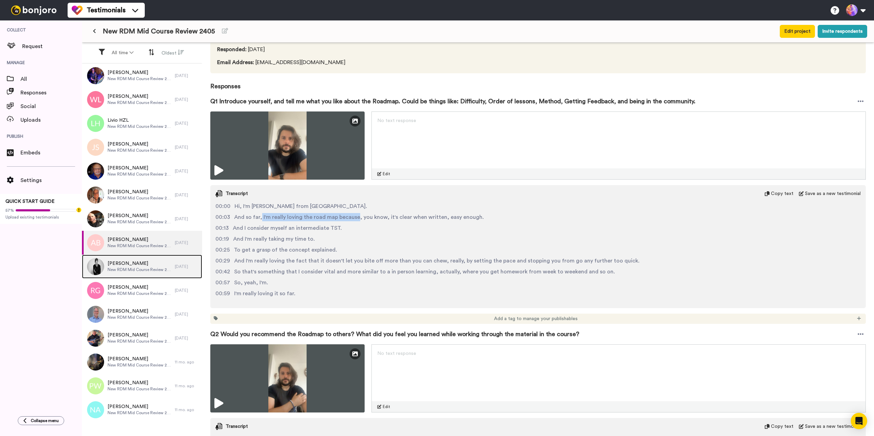
click at [137, 268] on span "New RDM Mid Course Review 2405" at bounding box center [139, 269] width 64 height 5
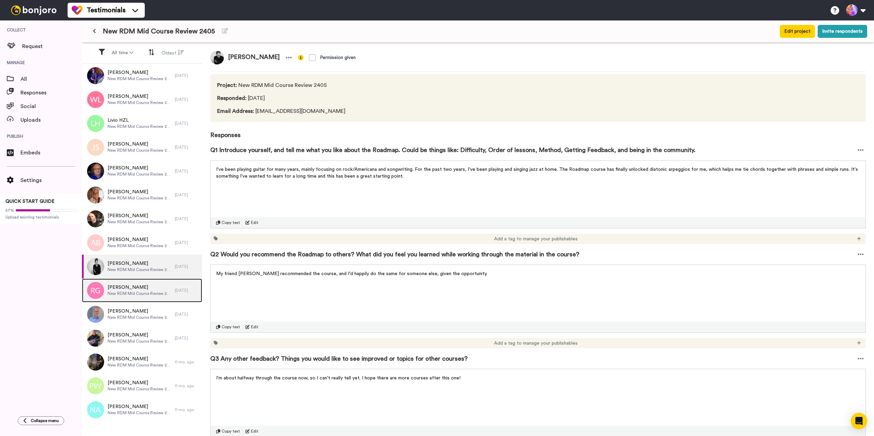
click at [140, 290] on span "Ryan Gardener" at bounding box center [139, 287] width 64 height 7
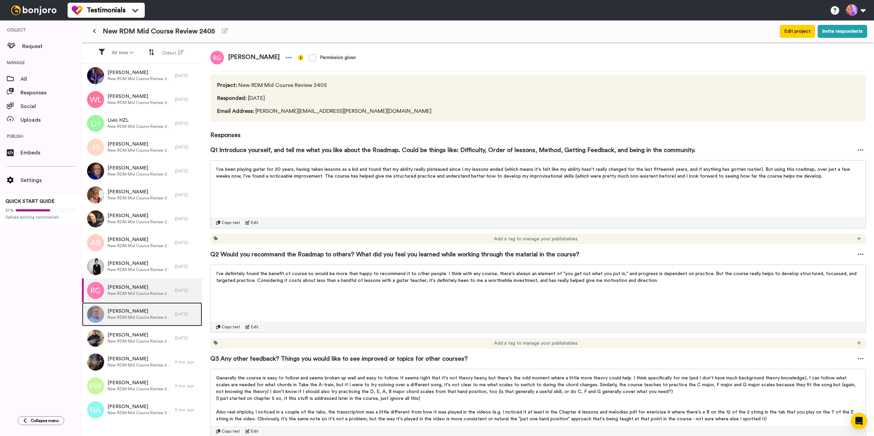
click at [141, 312] on span "John LeBlanc" at bounding box center [139, 311] width 64 height 7
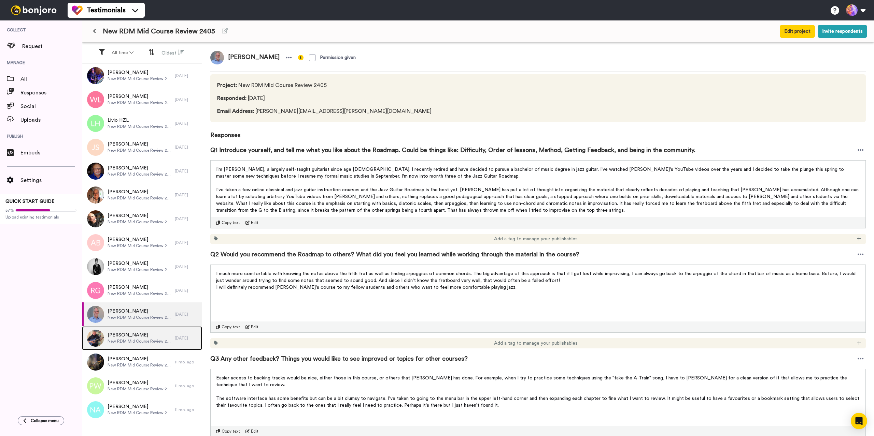
click at [142, 336] on span "Thomas Magee" at bounding box center [139, 335] width 64 height 7
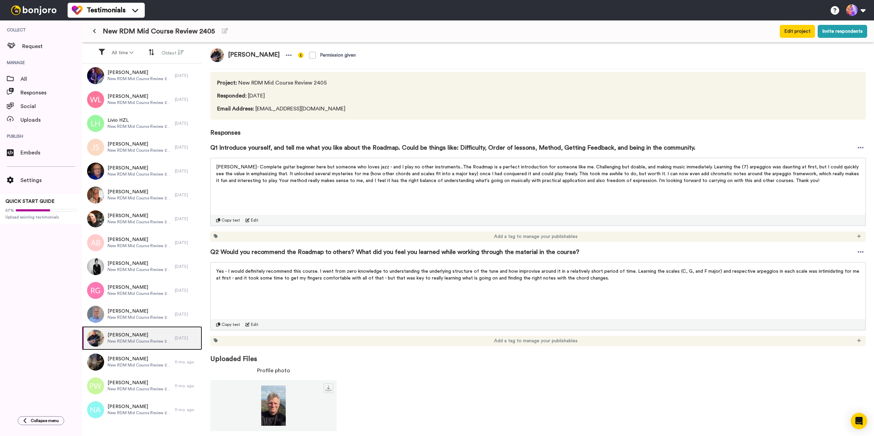
scroll to position [7, 0]
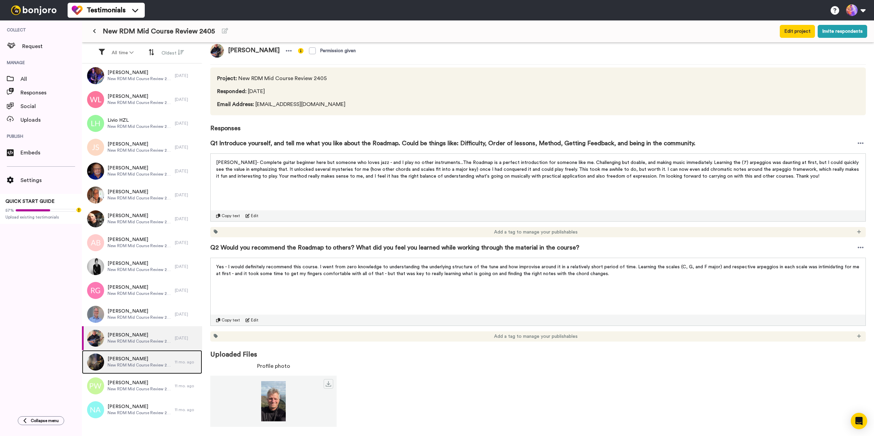
click at [157, 361] on span "Andrea Fantozzi" at bounding box center [139, 359] width 64 height 7
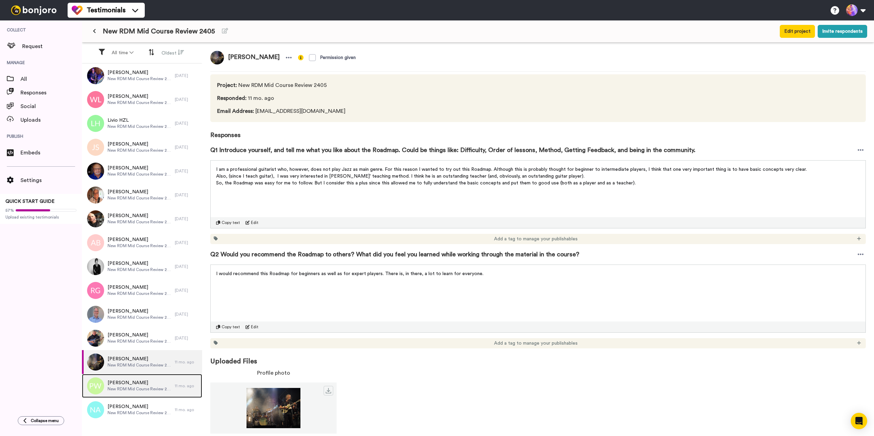
click at [143, 382] on span "Pawel Weglicki" at bounding box center [139, 383] width 64 height 7
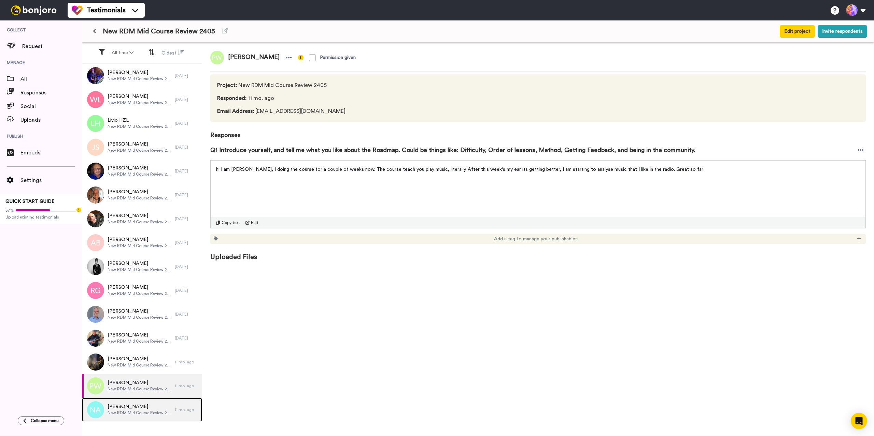
click at [133, 411] on span "New RDM Mid Course Review 2405" at bounding box center [139, 412] width 64 height 5
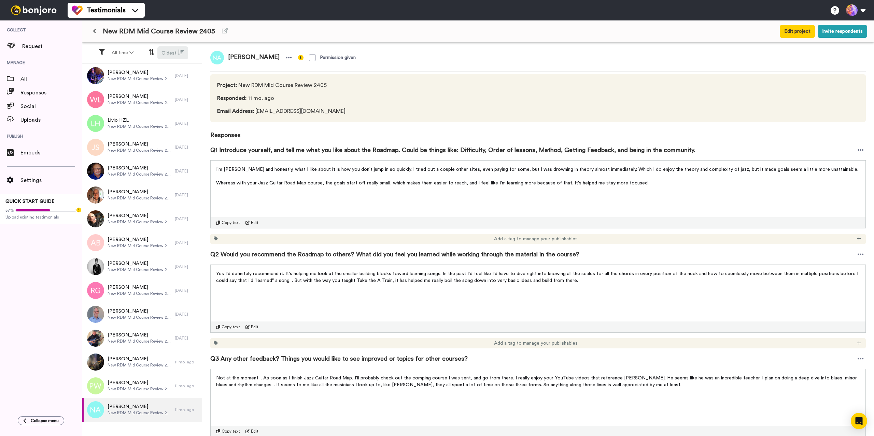
click at [179, 56] on button "Oldest" at bounding box center [172, 52] width 31 height 13
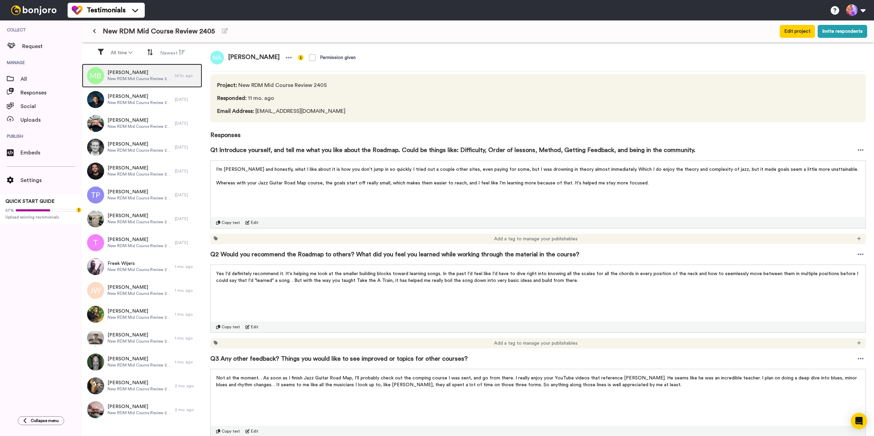
click at [135, 75] on span "Michael Brower" at bounding box center [139, 72] width 64 height 7
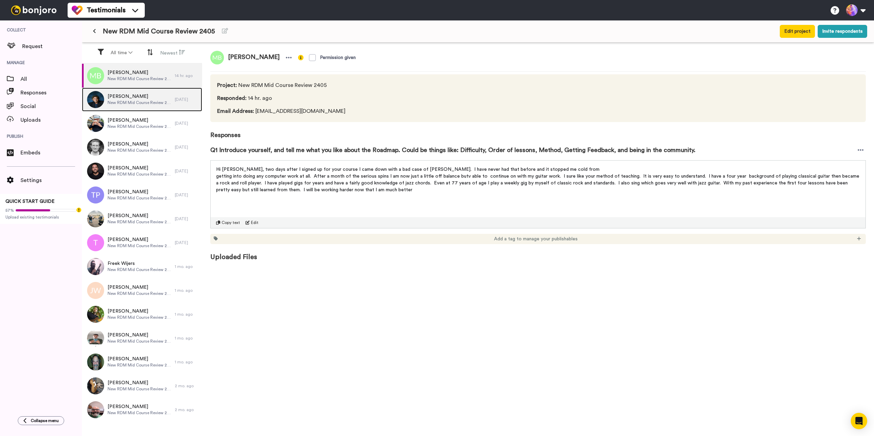
click at [141, 98] on span "Tim Friend" at bounding box center [139, 96] width 64 height 7
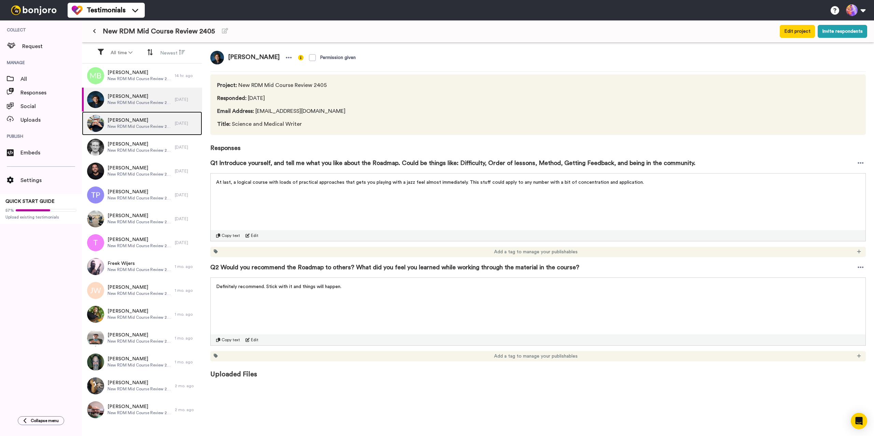
click at [137, 122] on span "Michael Fabbri" at bounding box center [139, 120] width 64 height 7
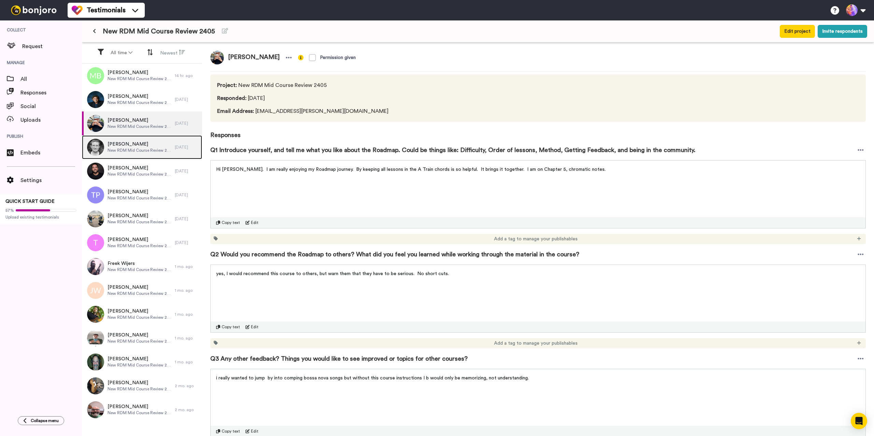
click at [132, 148] on span "New RDM Mid Course Review 2405" at bounding box center [139, 150] width 64 height 5
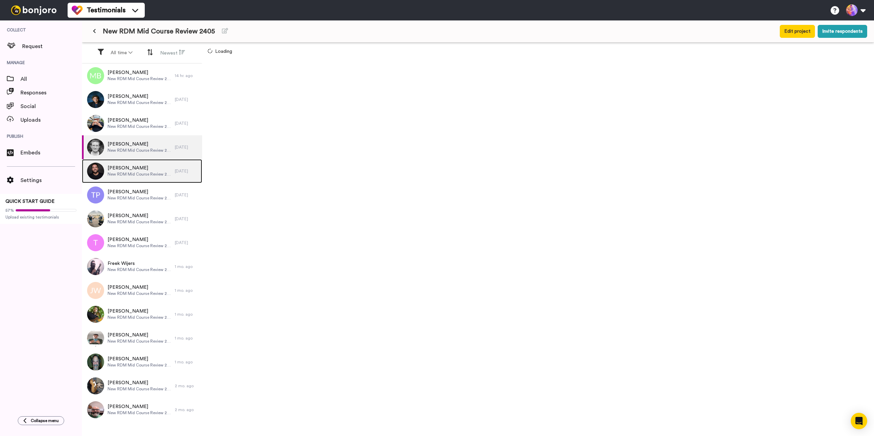
click at [131, 173] on span "New RDM Mid Course Review 2405" at bounding box center [139, 174] width 64 height 5
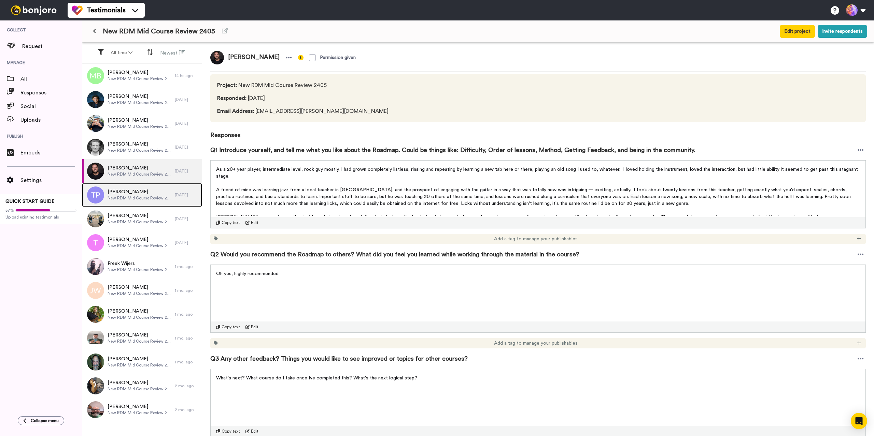
click at [132, 201] on div "Thomas Prendergast New RDM Mid Course Review 2405" at bounding box center [139, 195] width 64 height 13
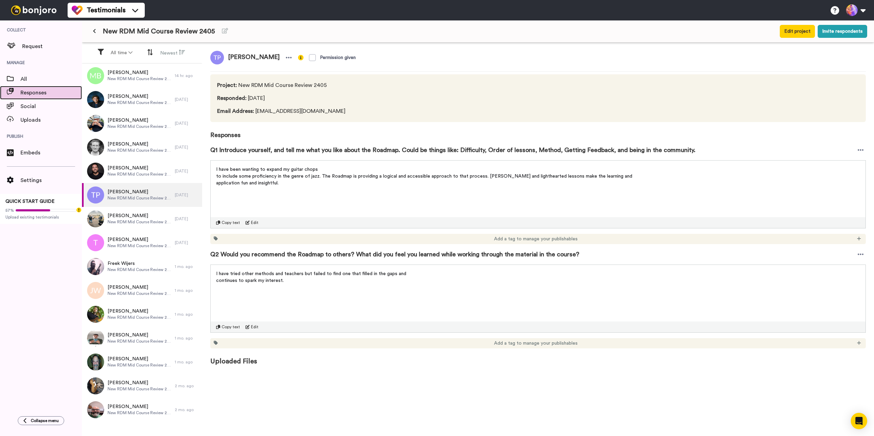
click at [34, 92] on span "Responses" at bounding box center [50, 93] width 61 height 8
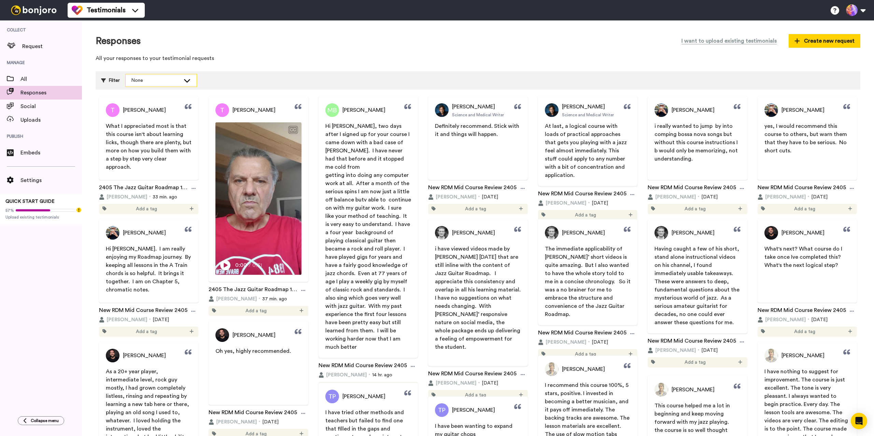
click at [169, 86] on div "None" at bounding box center [161, 80] width 71 height 12
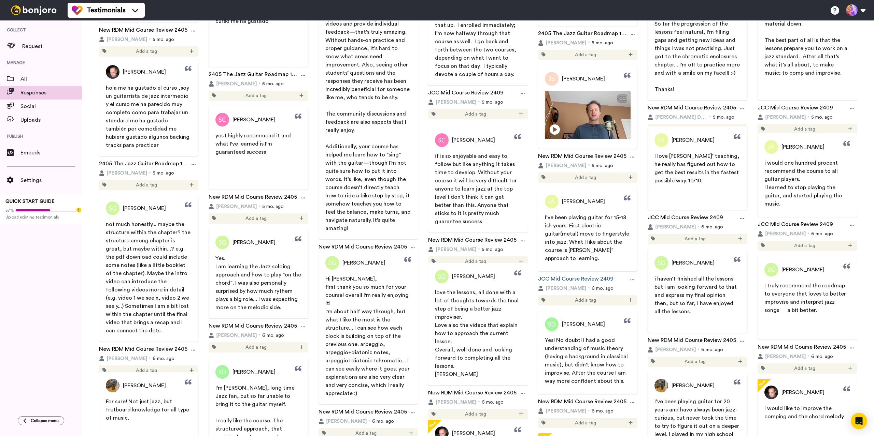
scroll to position [2441, 0]
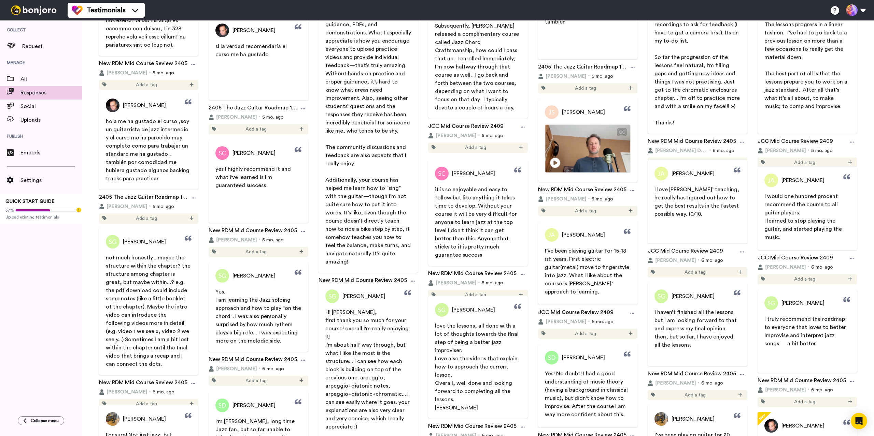
click at [555, 164] on icon at bounding box center [555, 163] width 10 height 10
click at [584, 148] on video at bounding box center [587, 149] width 85 height 48
click at [552, 161] on icon at bounding box center [554, 163] width 10 height 10
click at [581, 144] on span "The order of the lessons all look really good to me, and the feedback is" at bounding box center [587, 151] width 82 height 14
click at [577, 208] on div "Add a tag" at bounding box center [587, 211] width 99 height 10
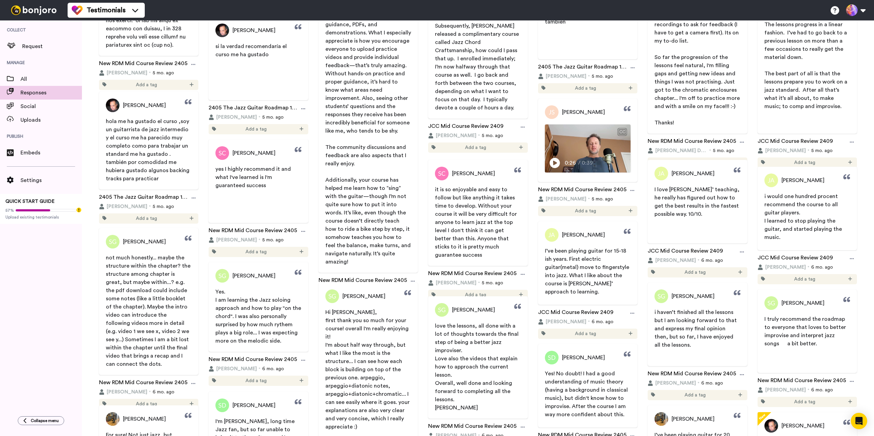
click at [579, 213] on span "Add a tag" at bounding box center [585, 211] width 21 height 7
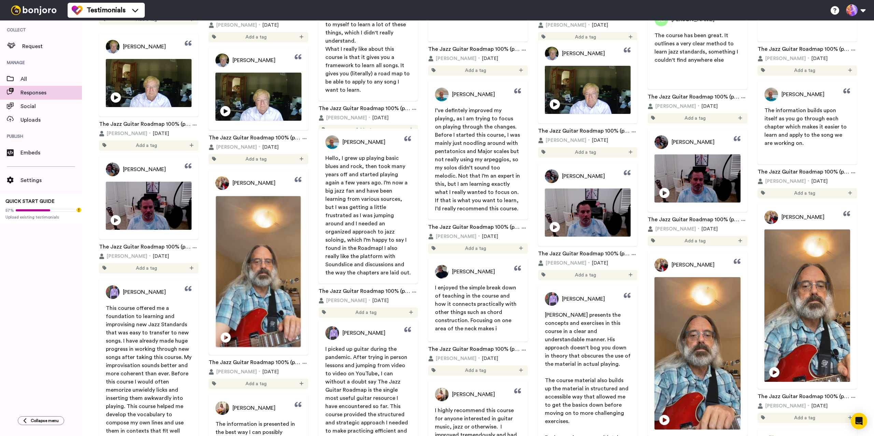
scroll to position [6761, 0]
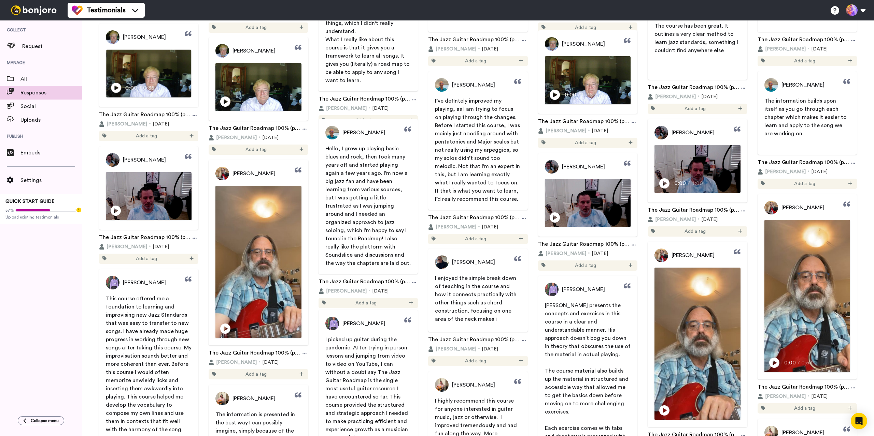
click at [113, 86] on icon at bounding box center [116, 88] width 10 height 10
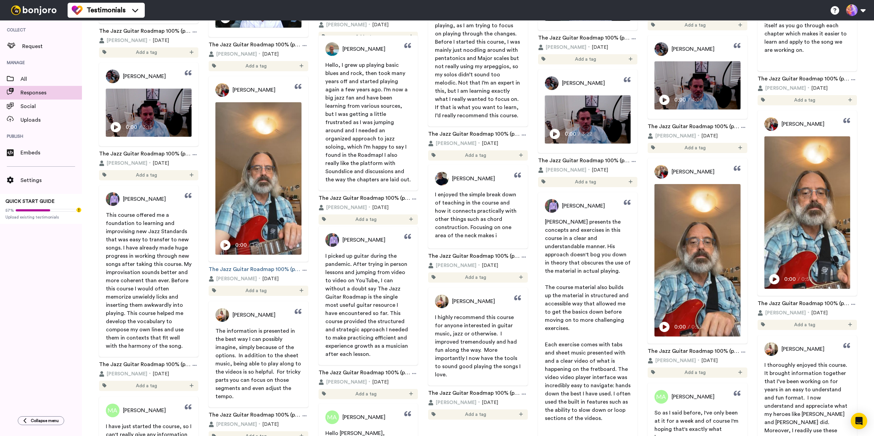
scroll to position [6863, 0]
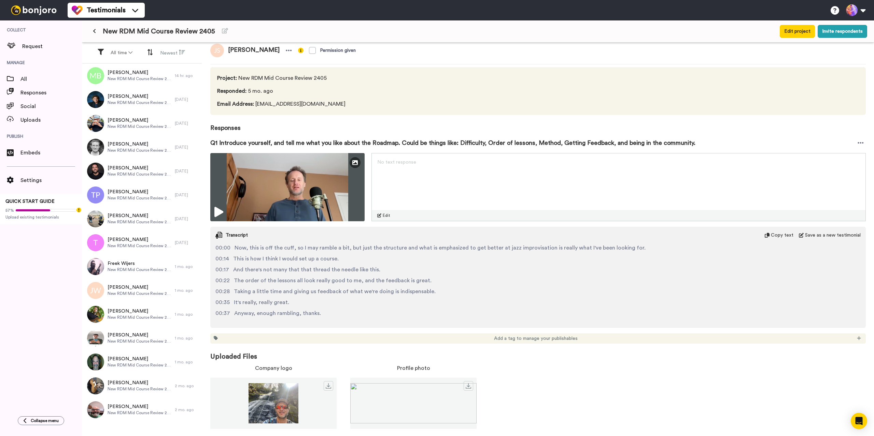
scroll to position [9, 0]
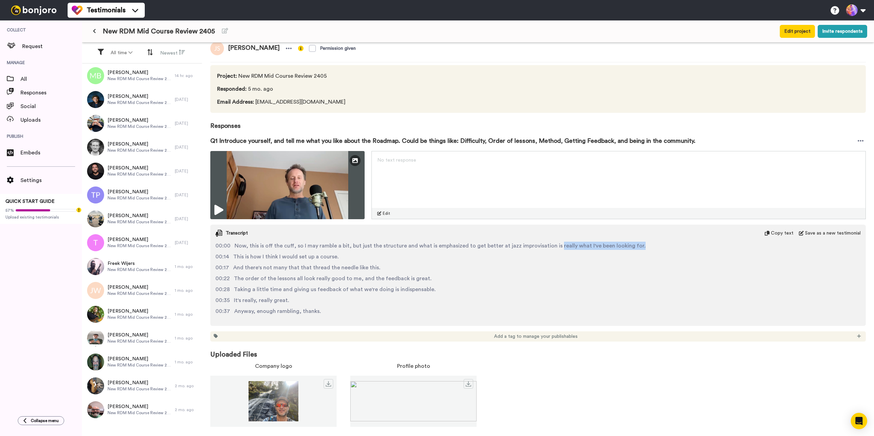
drag, startPoint x: 549, startPoint y: 247, endPoint x: 629, endPoint y: 248, distance: 79.2
click at [629, 248] on div "00:00 Now, this is off the cuff, so I may ramble a bit, but just the structure …" at bounding box center [537, 246] width 645 height 8
copy span "really what I've been looking for."
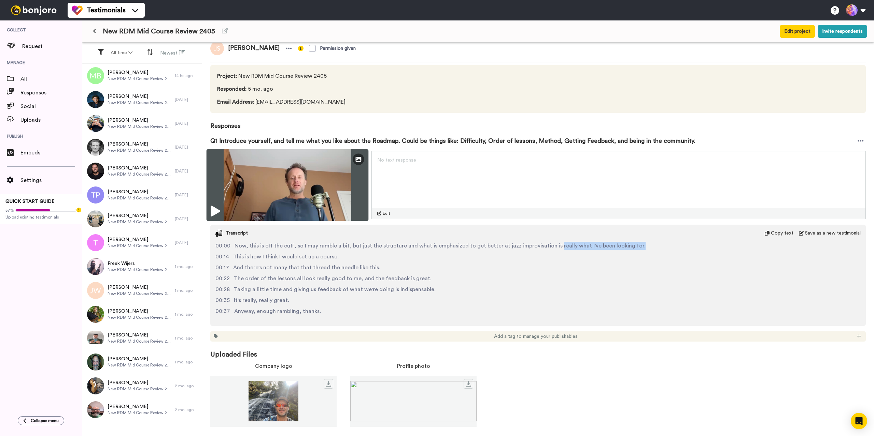
click at [330, 198] on img at bounding box center [287, 185] width 162 height 72
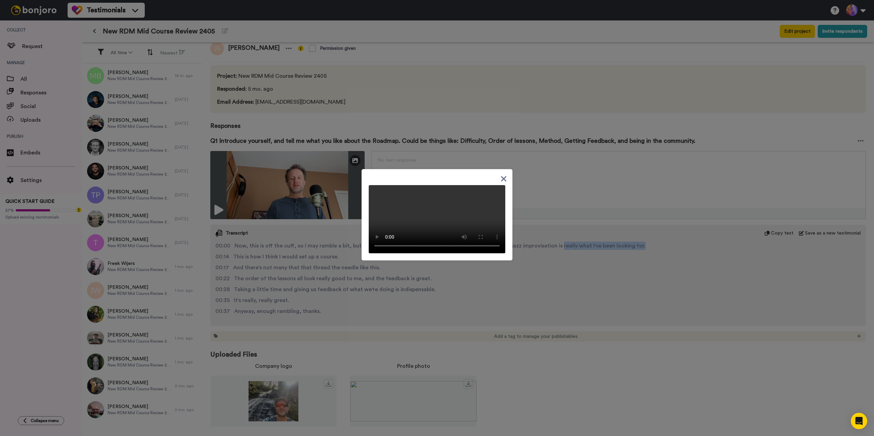
click at [473, 202] on video at bounding box center [437, 219] width 136 height 68
click at [421, 212] on video at bounding box center [437, 219] width 136 height 68
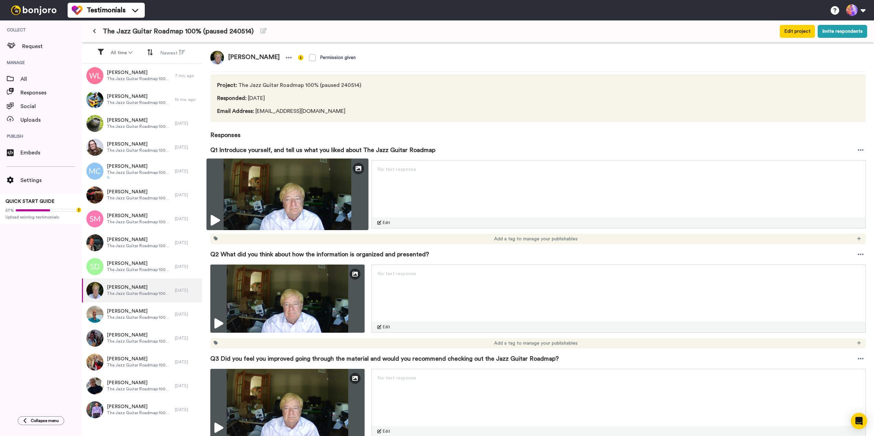
click at [289, 205] on img at bounding box center [287, 195] width 162 height 72
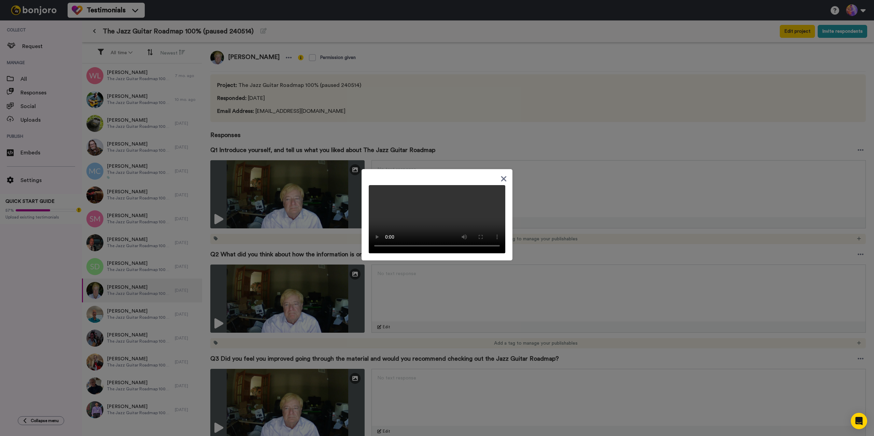
click at [269, 309] on div at bounding box center [437, 218] width 874 height 436
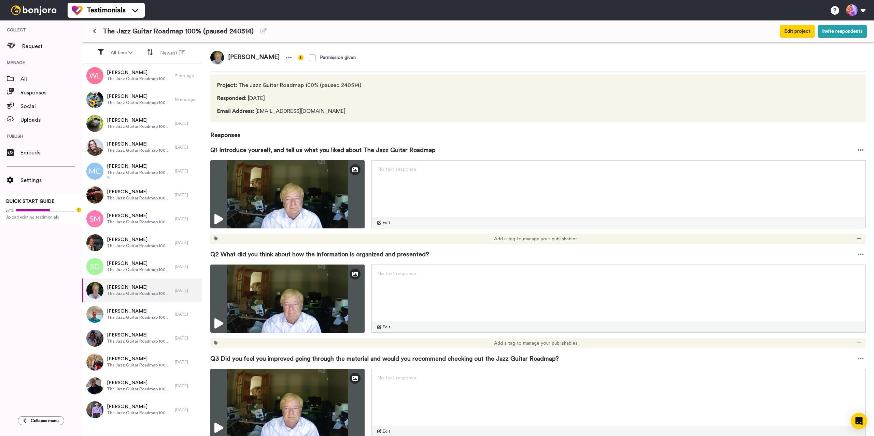
click at [204, 330] on div "Steven Henry Permission given Project : The Jazz Guitar Roadmap 100% (paused 24…" at bounding box center [538, 240] width 672 height 395
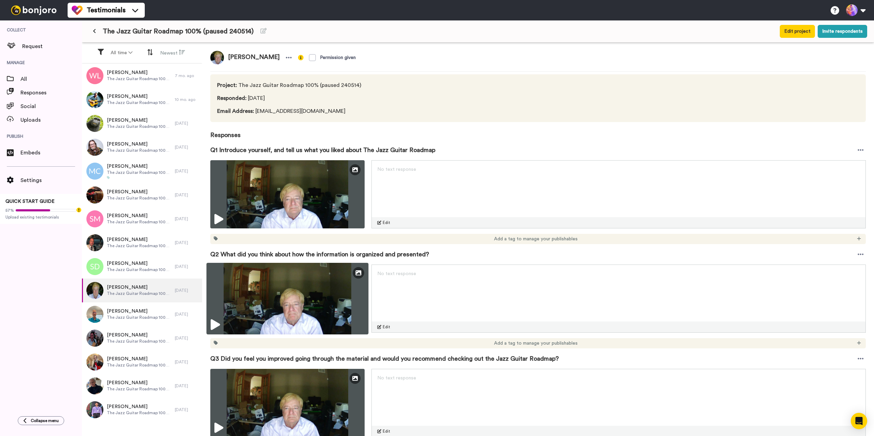
click at [217, 321] on icon at bounding box center [215, 325] width 9 height 11
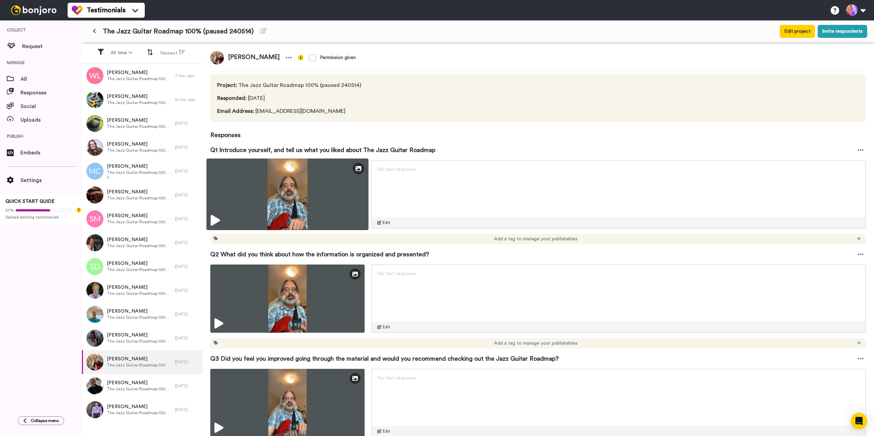
click at [222, 215] on img at bounding box center [287, 195] width 162 height 72
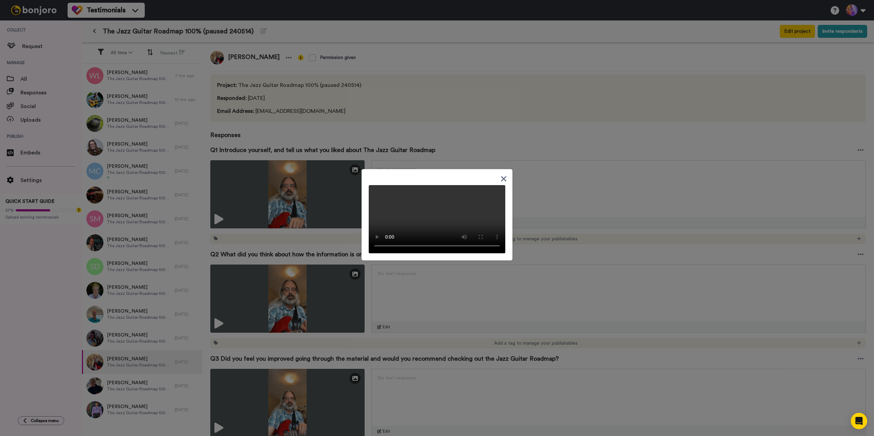
click at [442, 185] on video at bounding box center [437, 219] width 136 height 68
